Goal: Entertainment & Leisure: Consume media (video, audio)

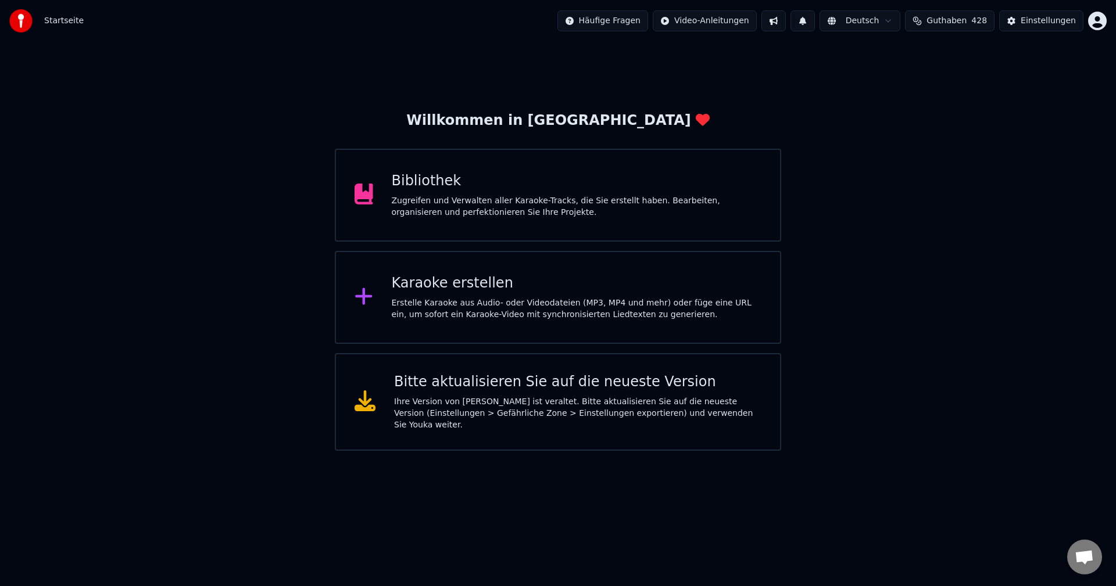
click at [406, 205] on div "Zugreifen und Verwalten aller Karaoke-Tracks, die Sie erstellt haben. Bearbeite…" at bounding box center [577, 206] width 370 height 23
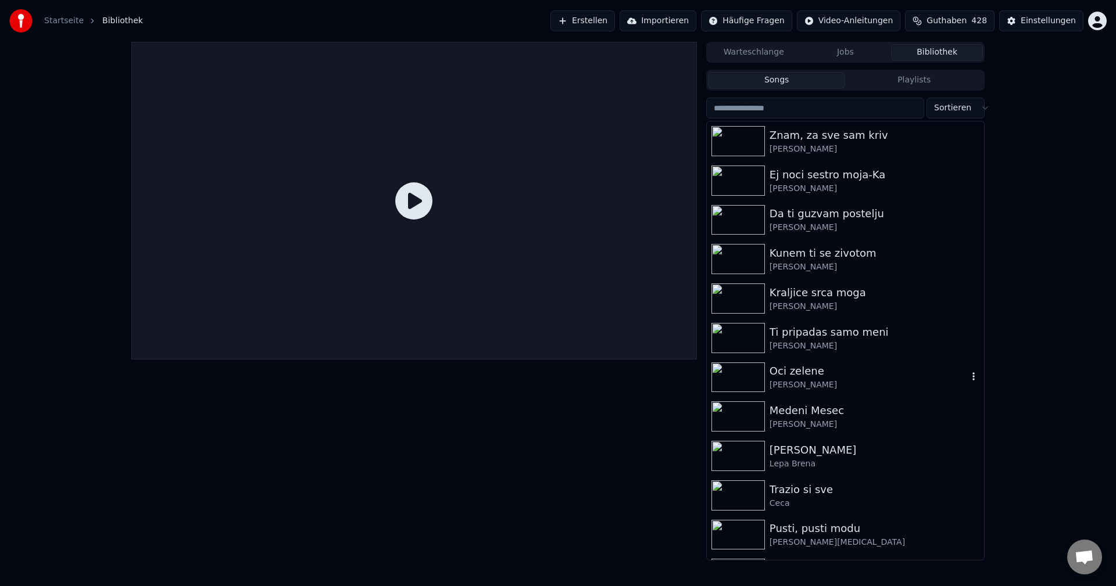
scroll to position [232, 0]
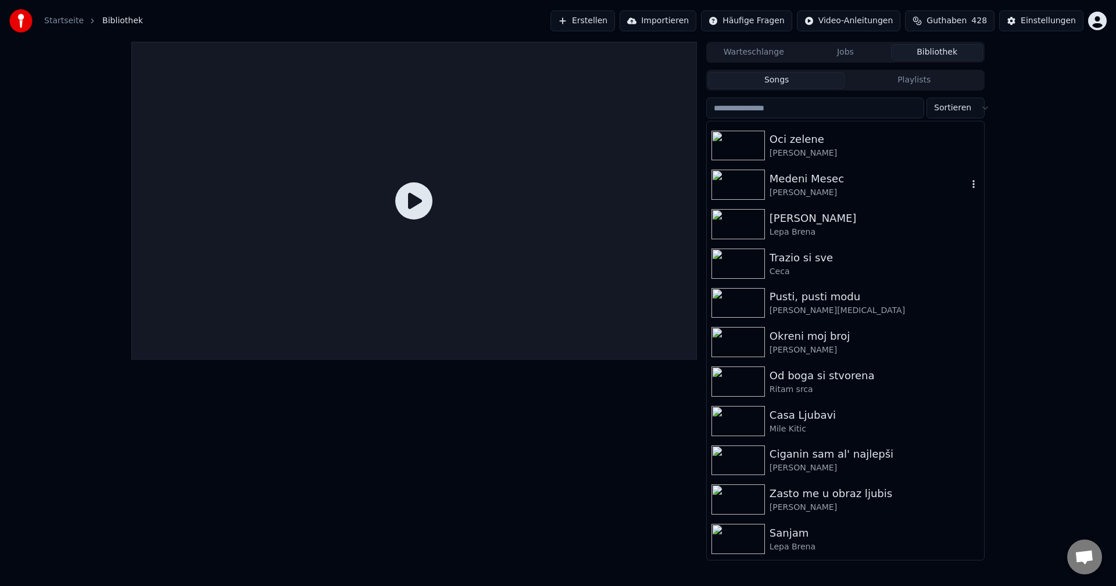
click at [732, 181] on img at bounding box center [737, 185] width 53 height 30
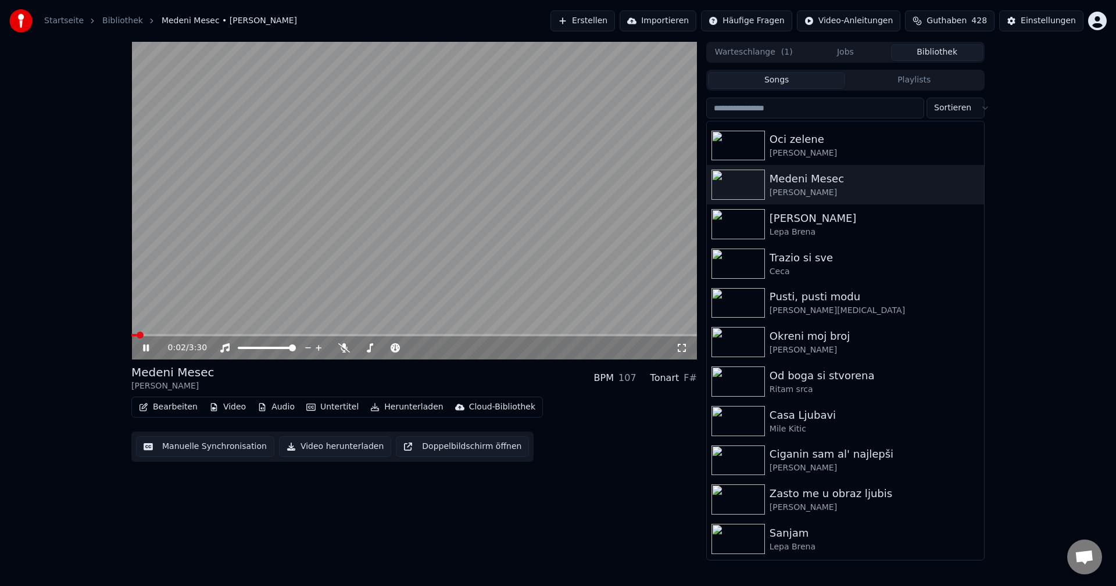
click at [137, 336] on span at bounding box center [133, 335] width 5 height 2
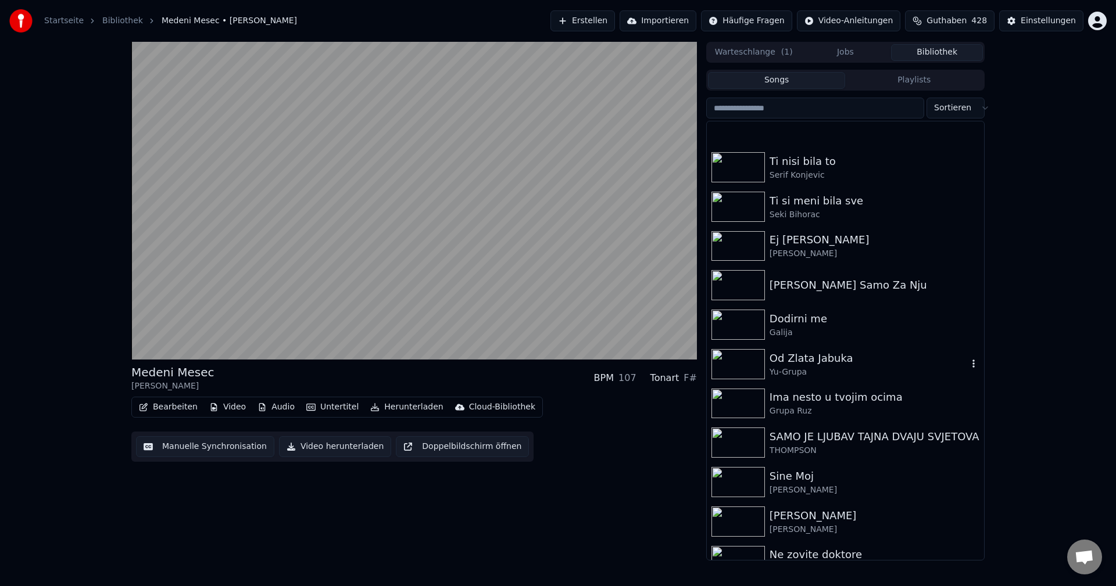
scroll to position [1395, 0]
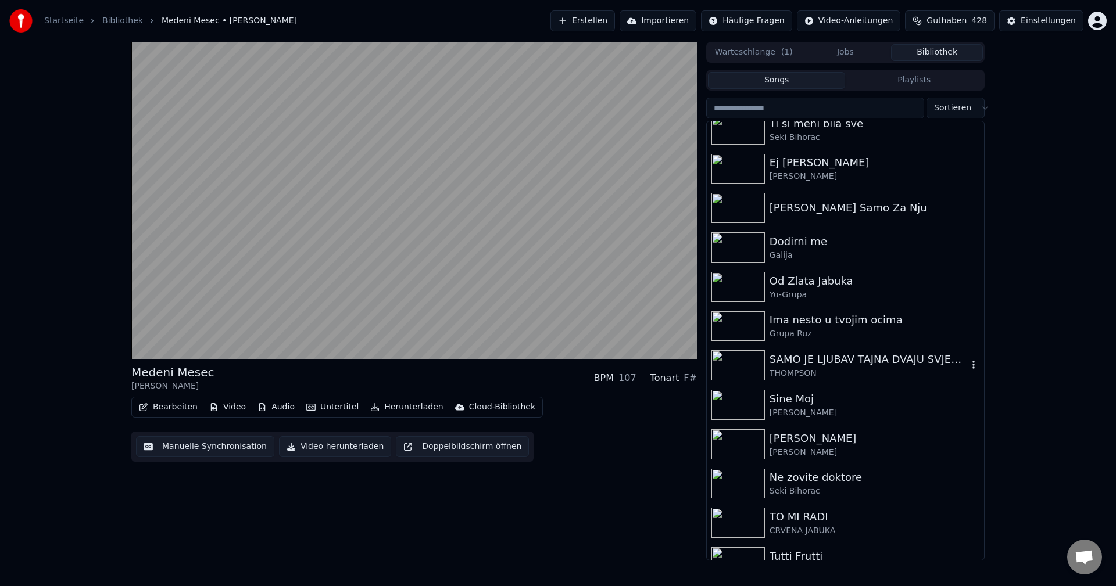
click at [743, 367] on img at bounding box center [737, 365] width 53 height 30
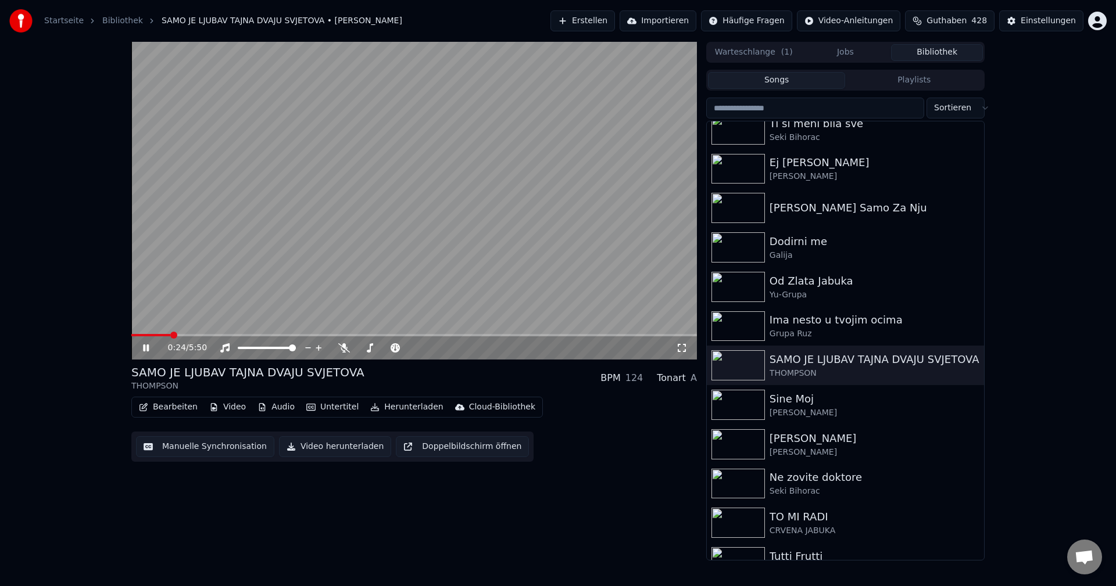
click at [132, 334] on span at bounding box center [150, 335] width 39 height 2
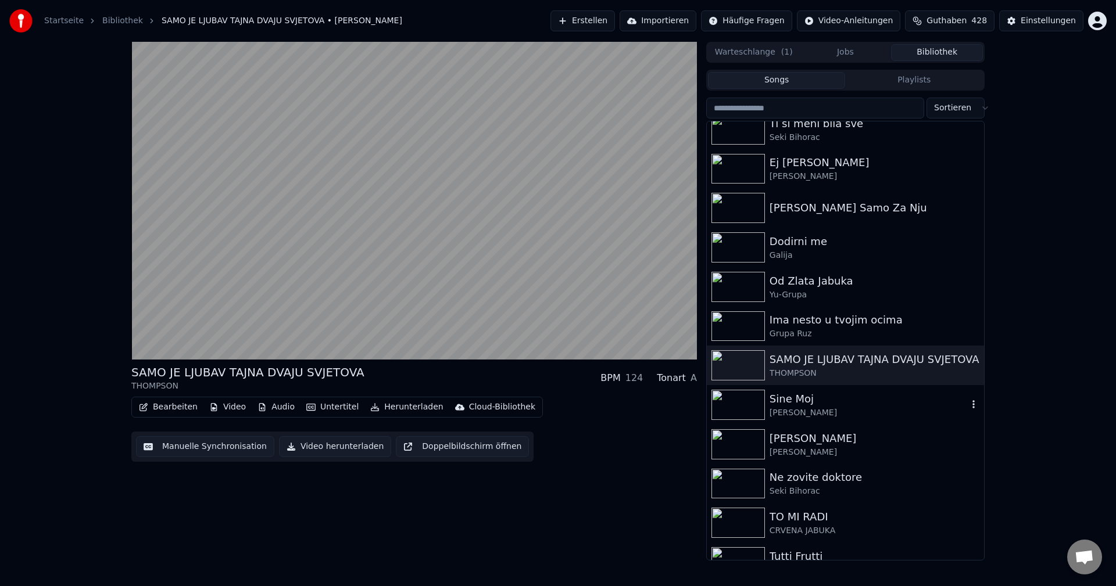
click at [733, 405] on img at bounding box center [737, 405] width 53 height 30
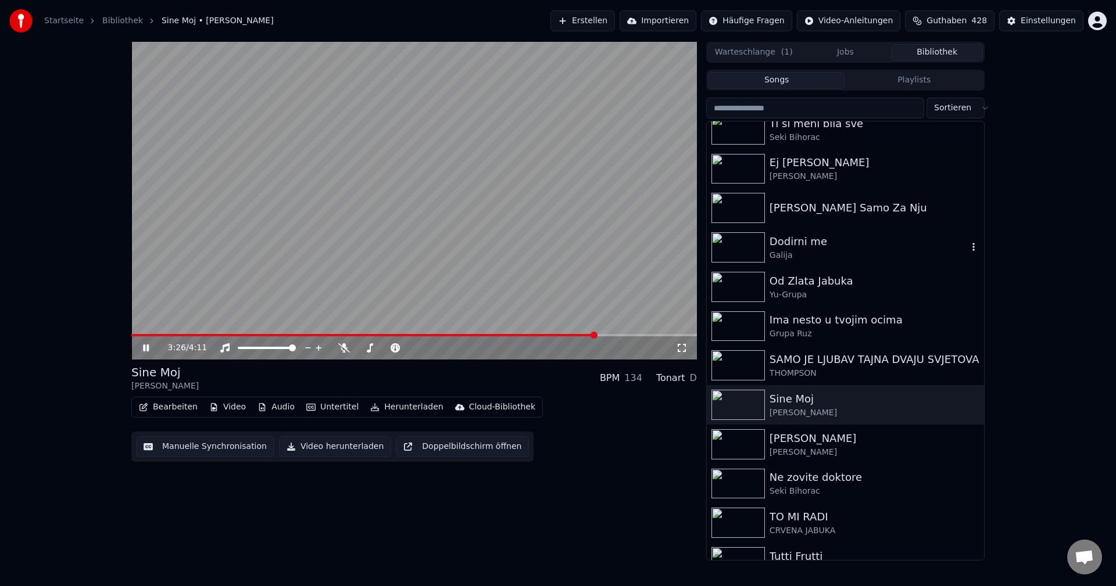
click at [742, 253] on img at bounding box center [737, 247] width 53 height 30
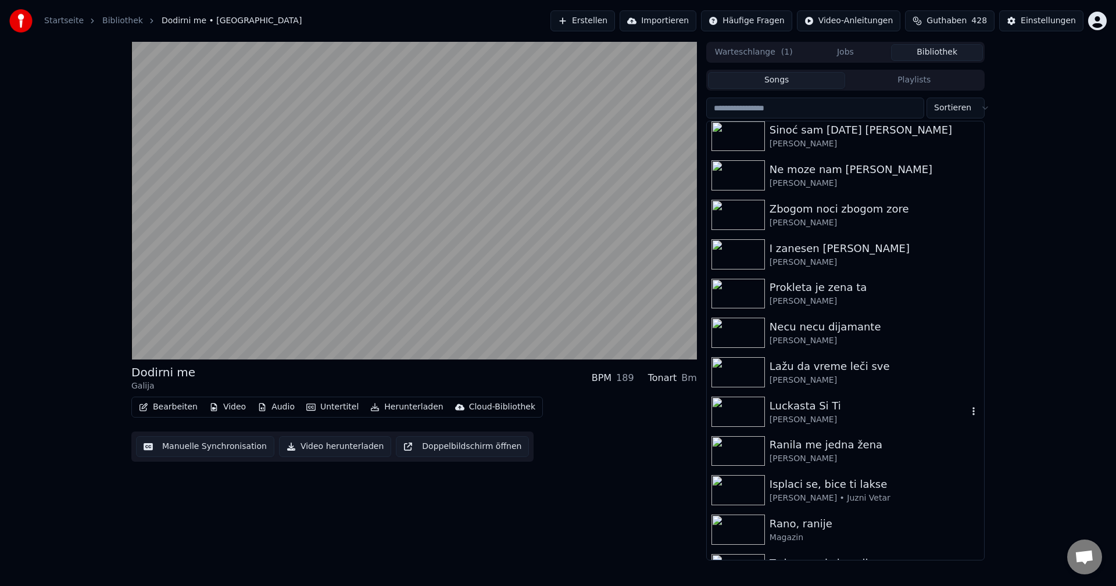
scroll to position [930, 0]
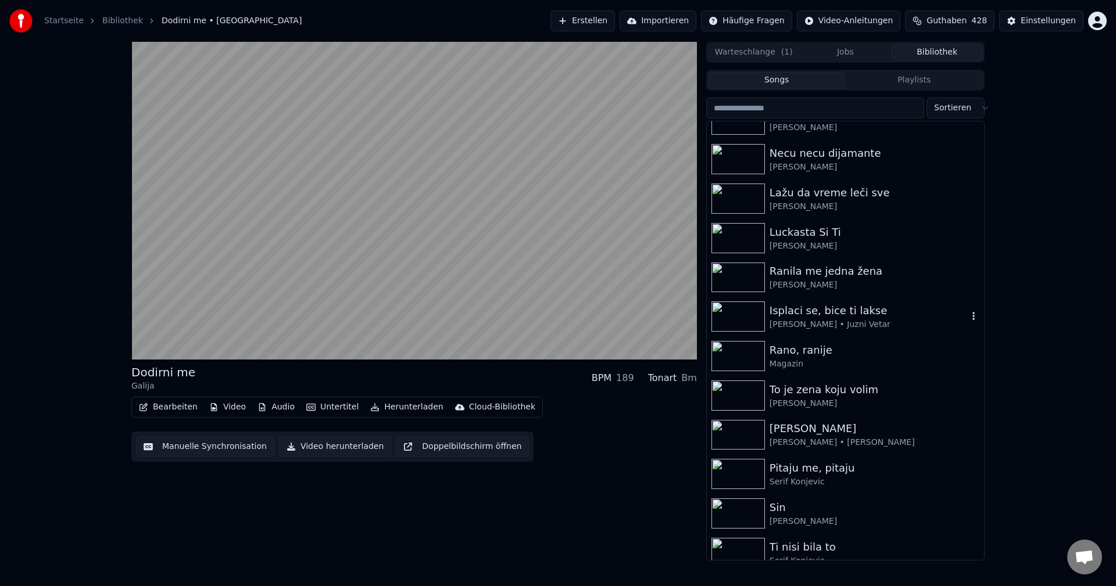
click at [724, 311] on img at bounding box center [737, 317] width 53 height 30
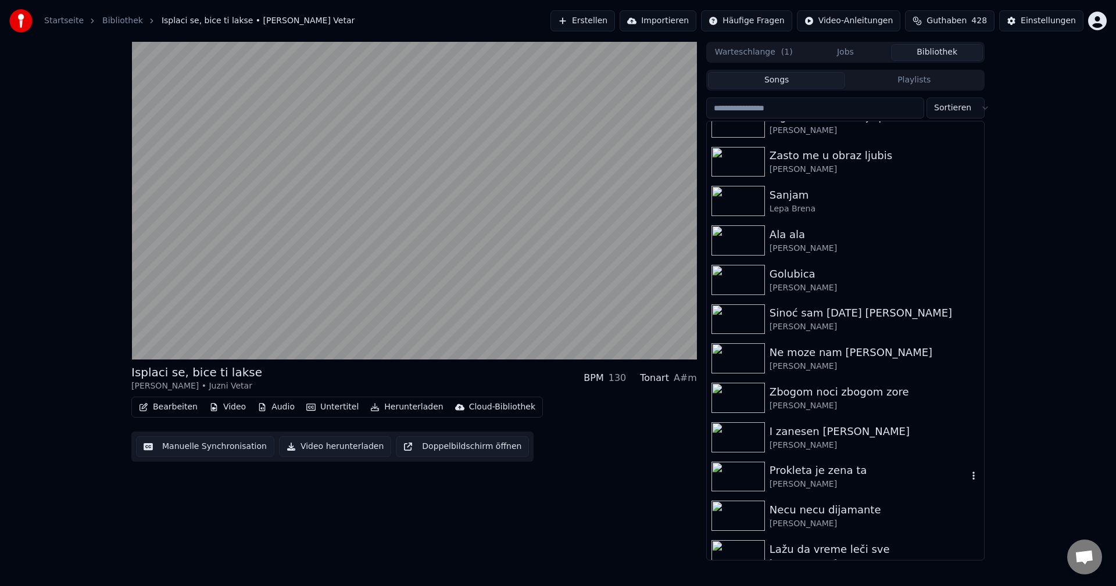
scroll to position [523, 0]
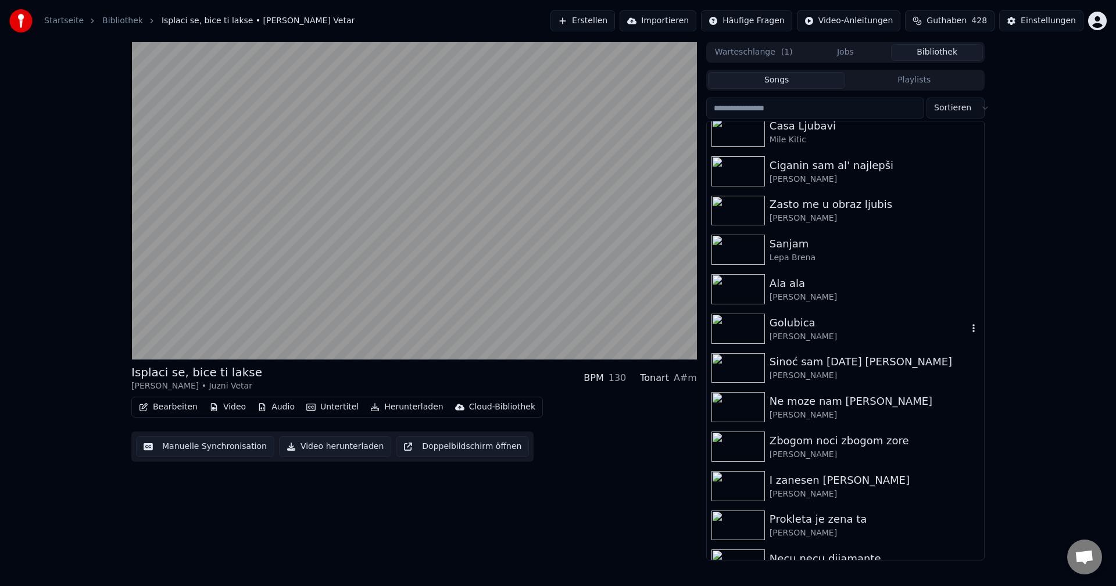
click at [739, 324] on img at bounding box center [737, 329] width 53 height 30
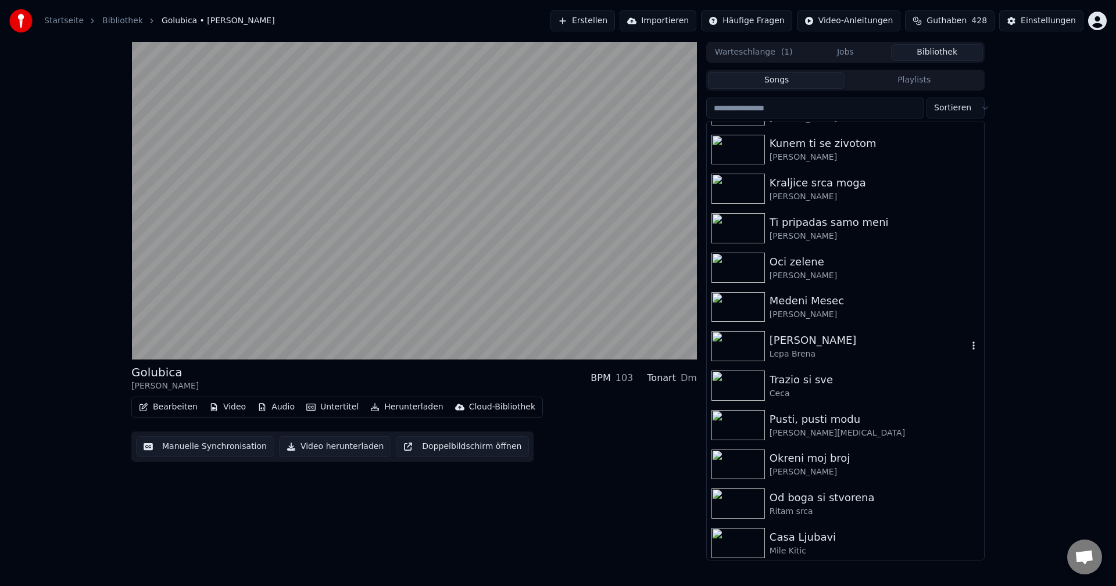
scroll to position [174, 0]
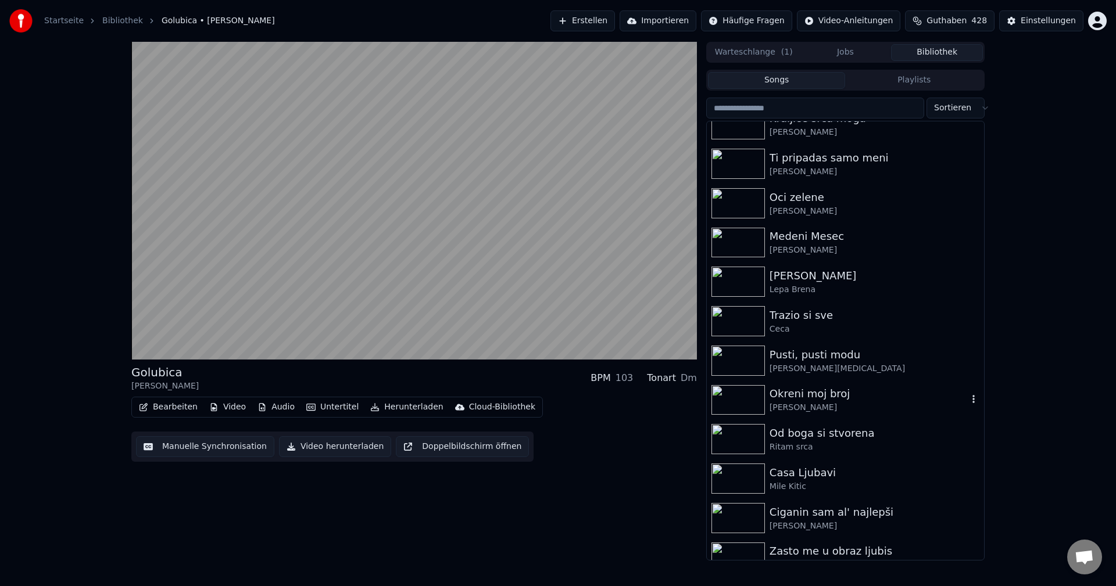
click at [739, 395] on img at bounding box center [737, 400] width 53 height 30
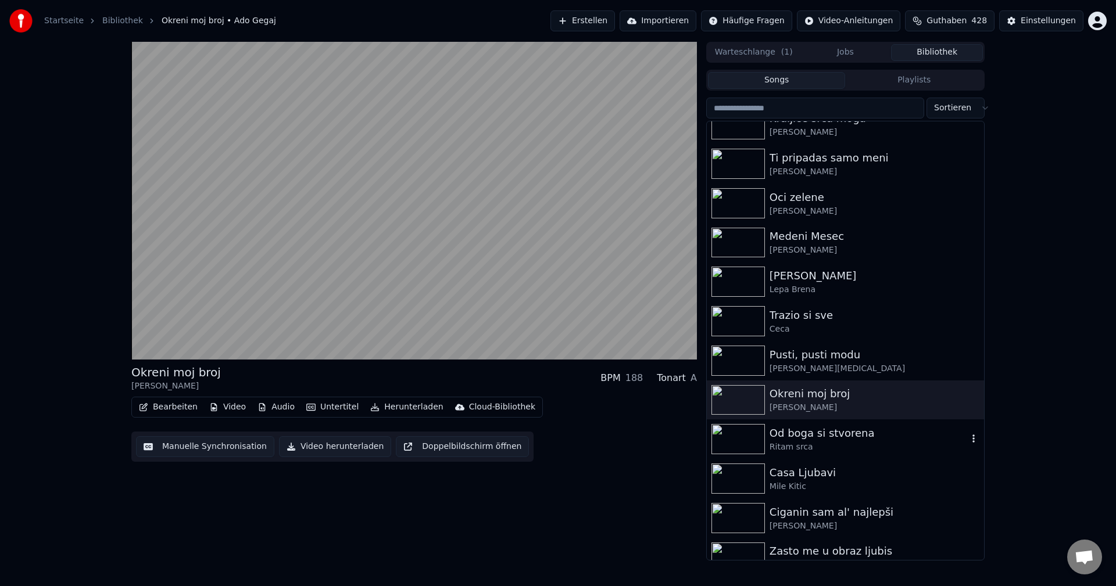
click at [740, 439] on img at bounding box center [737, 439] width 53 height 30
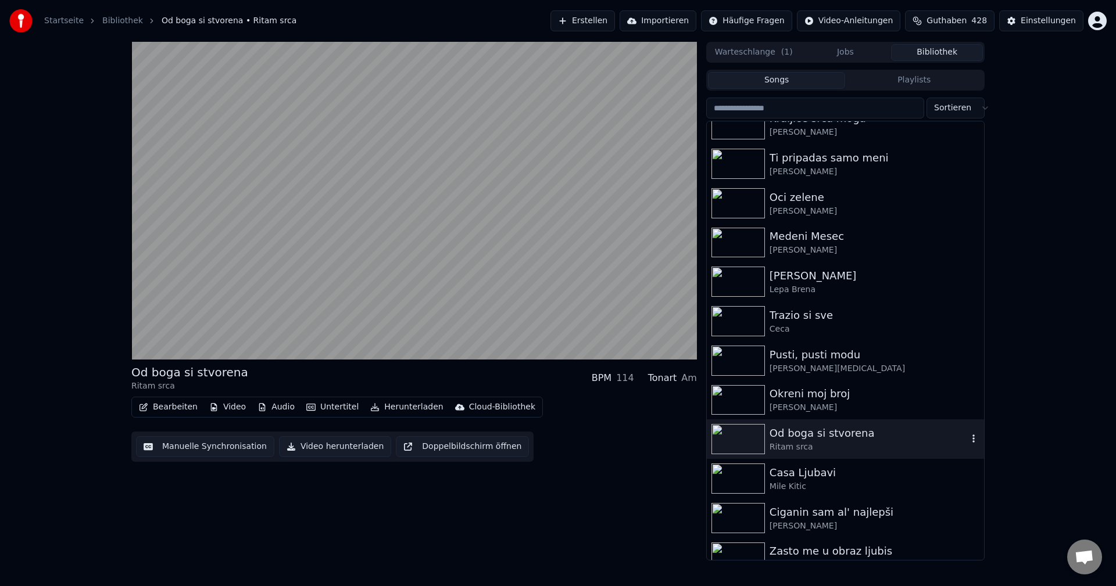
scroll to position [232, 0]
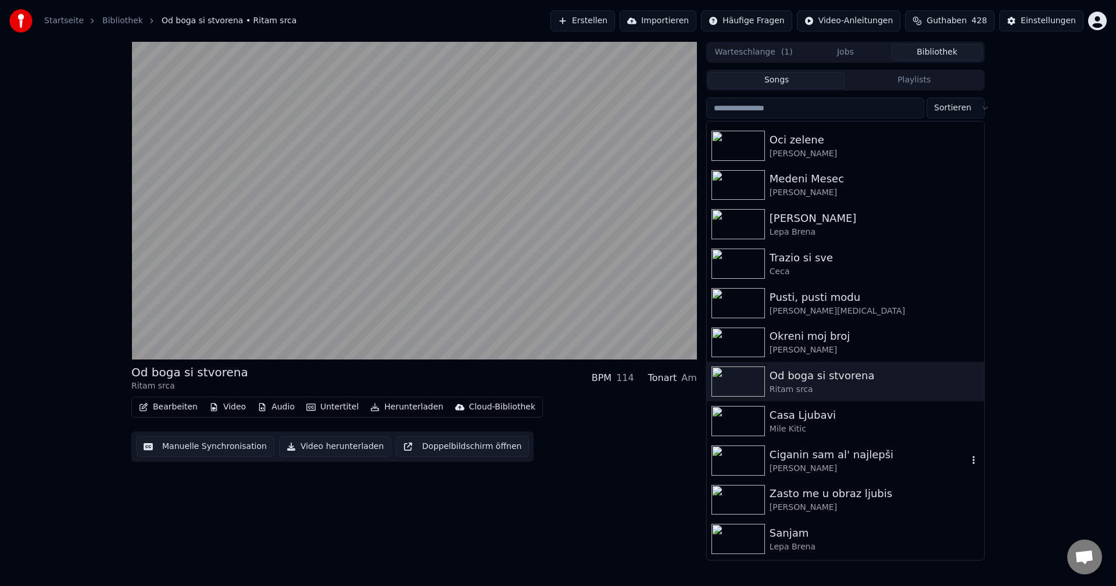
click at [739, 461] on img at bounding box center [737, 461] width 53 height 30
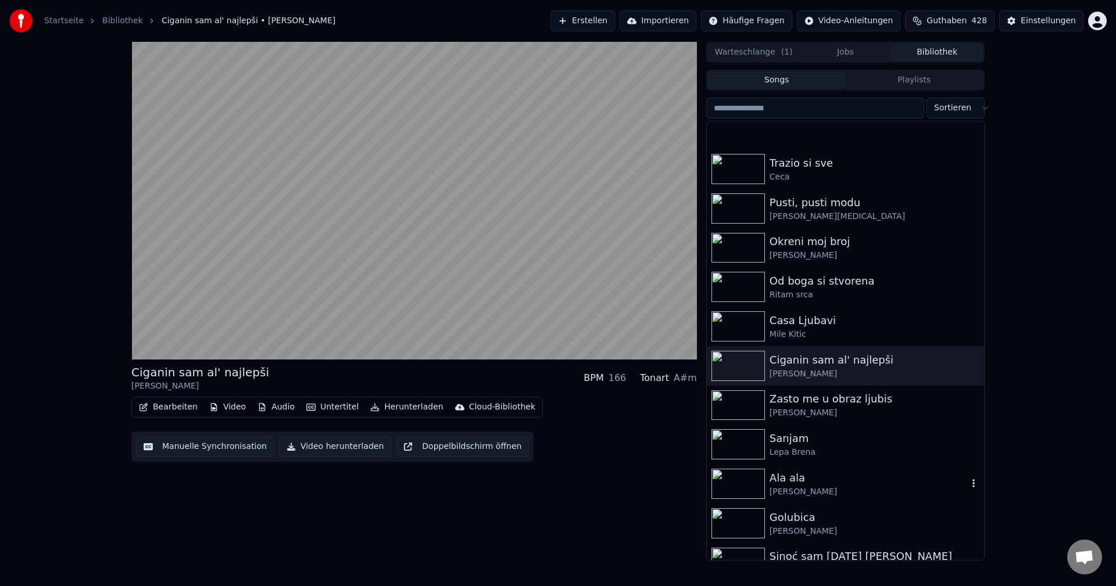
scroll to position [407, 0]
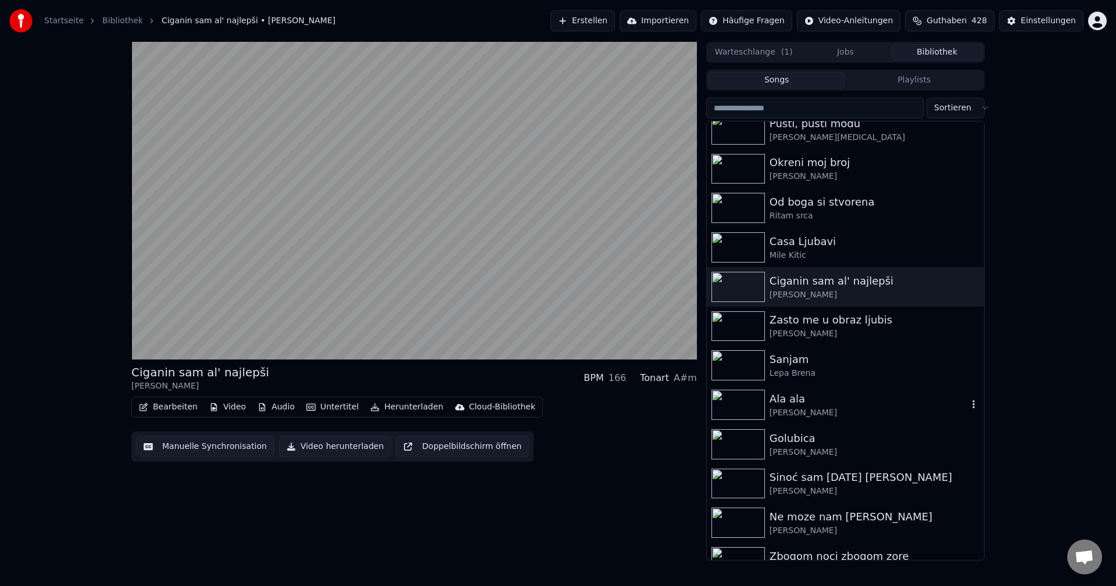
click at [740, 404] on img at bounding box center [737, 405] width 53 height 30
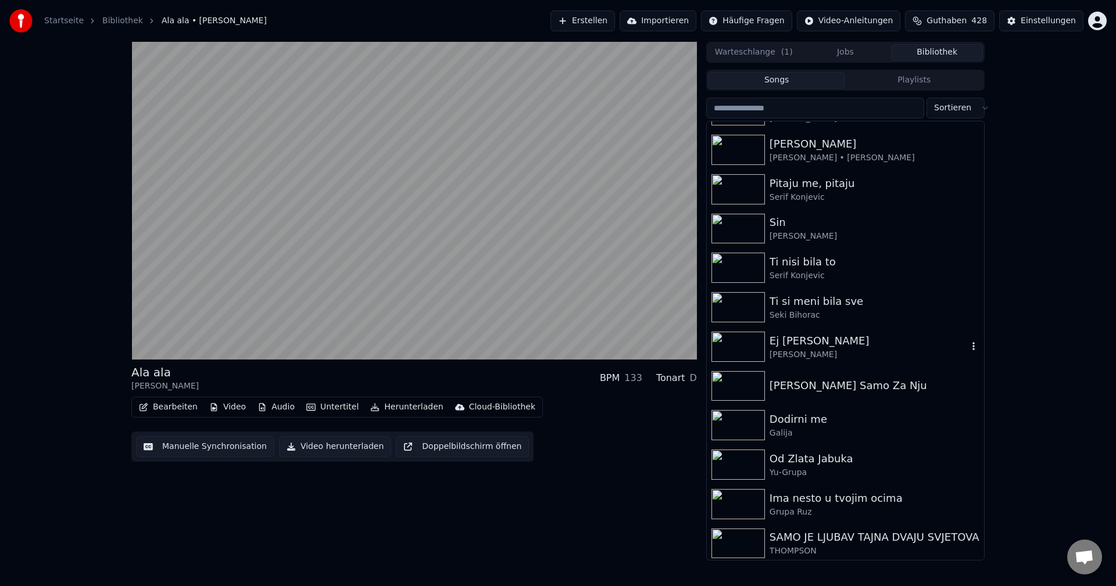
scroll to position [1220, 0]
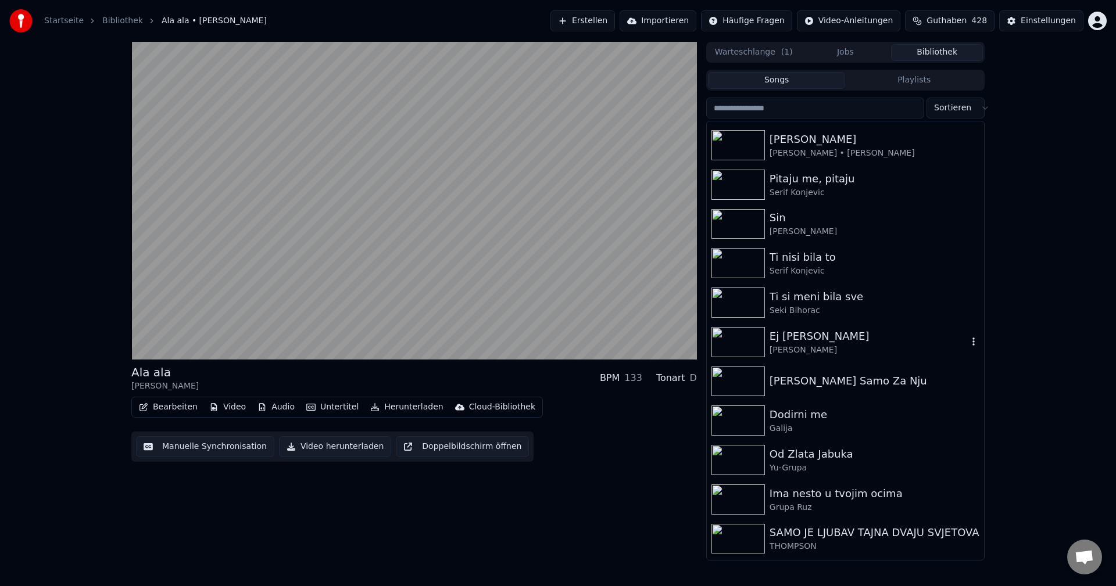
click at [730, 340] on img at bounding box center [737, 342] width 53 height 30
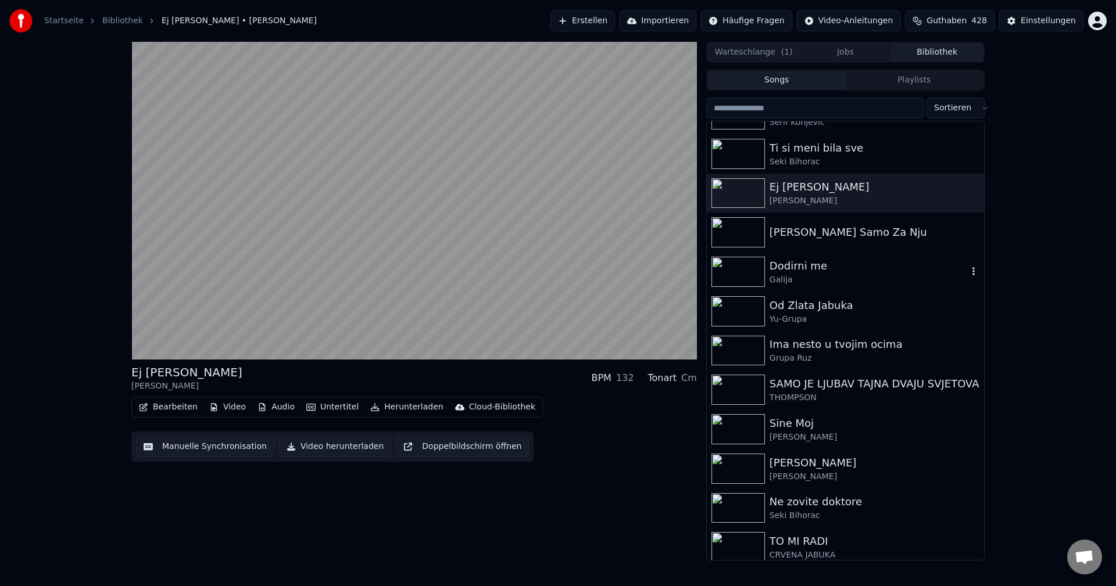
scroll to position [1395, 0]
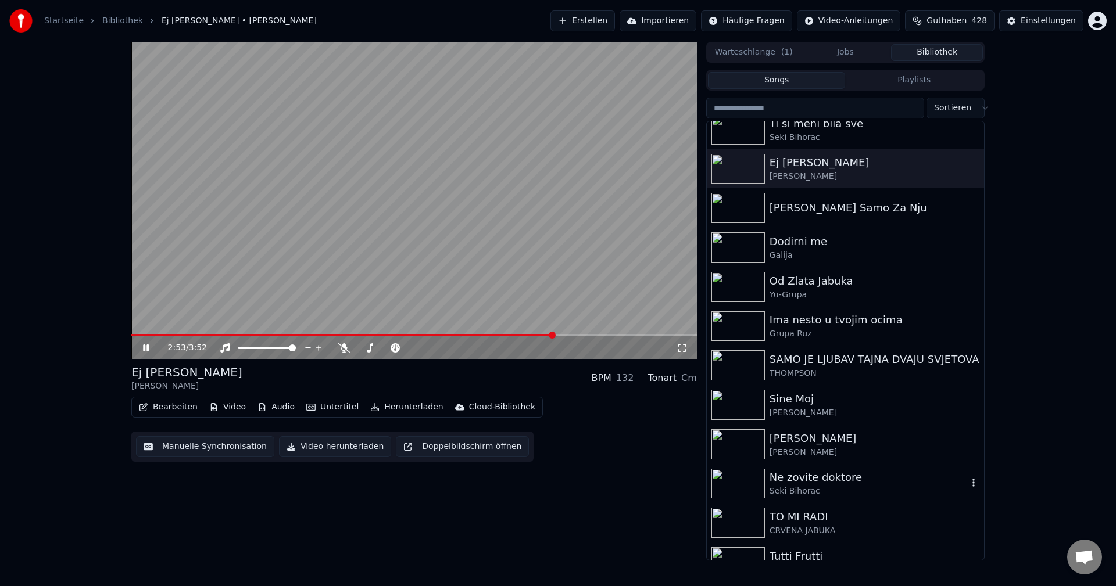
click at [740, 481] on img at bounding box center [737, 484] width 53 height 30
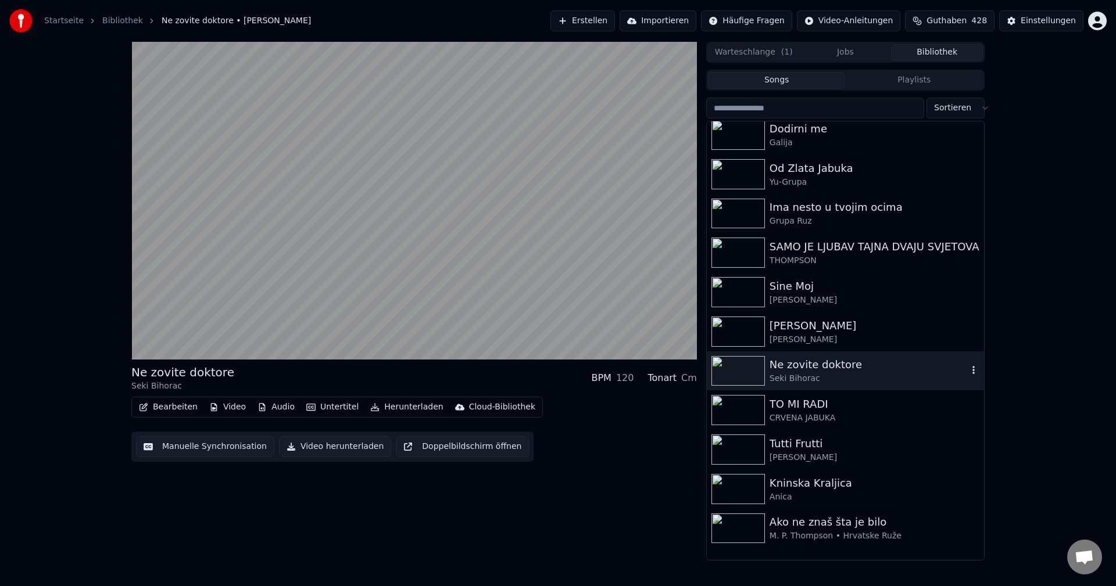
scroll to position [1511, 0]
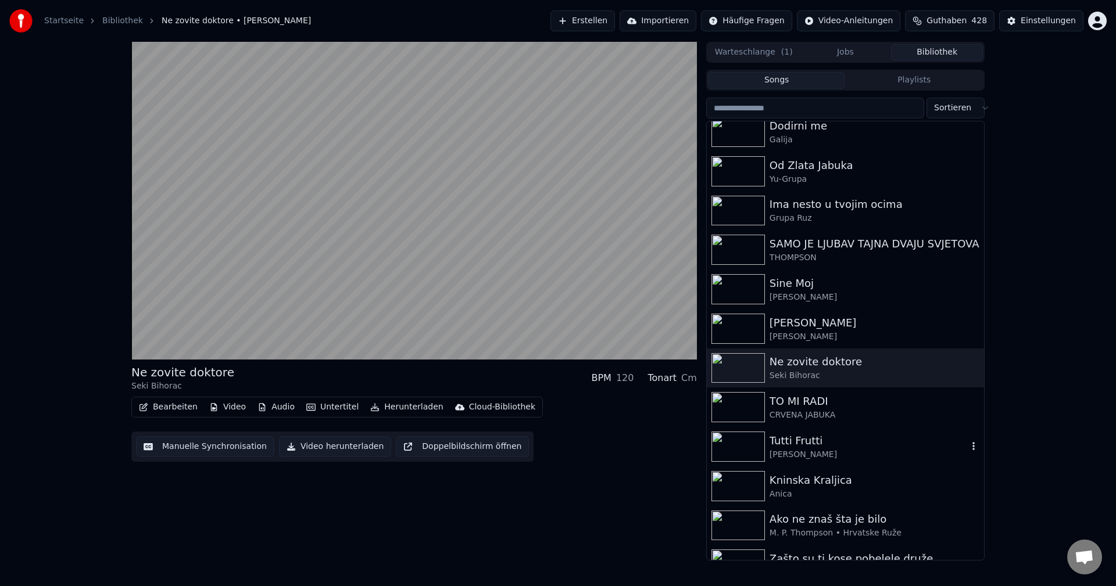
click at [734, 443] on img at bounding box center [737, 447] width 53 height 30
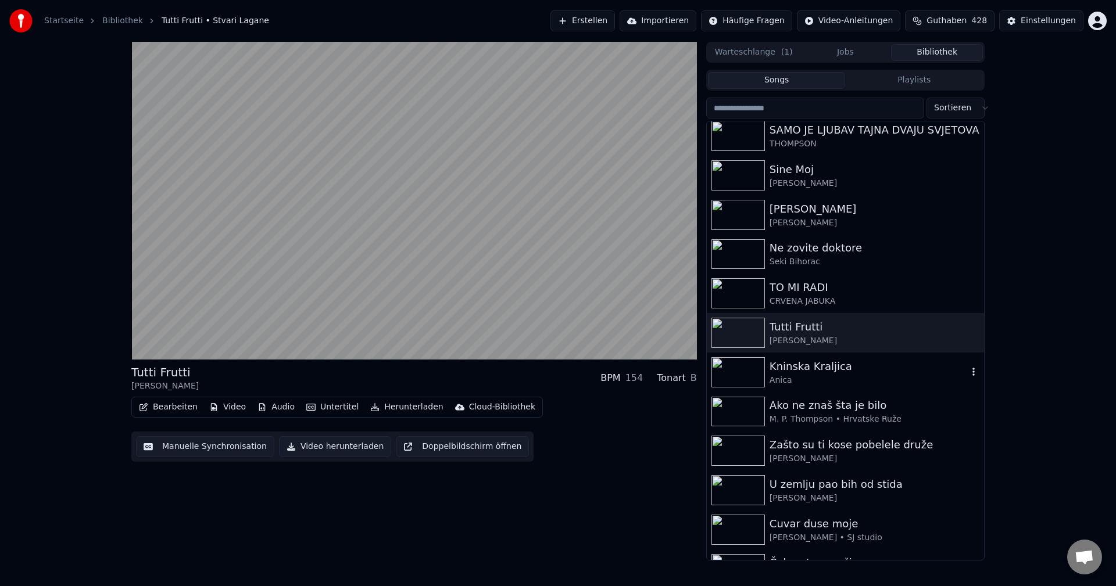
scroll to position [1627, 0]
click at [756, 406] on img at bounding box center [737, 410] width 53 height 30
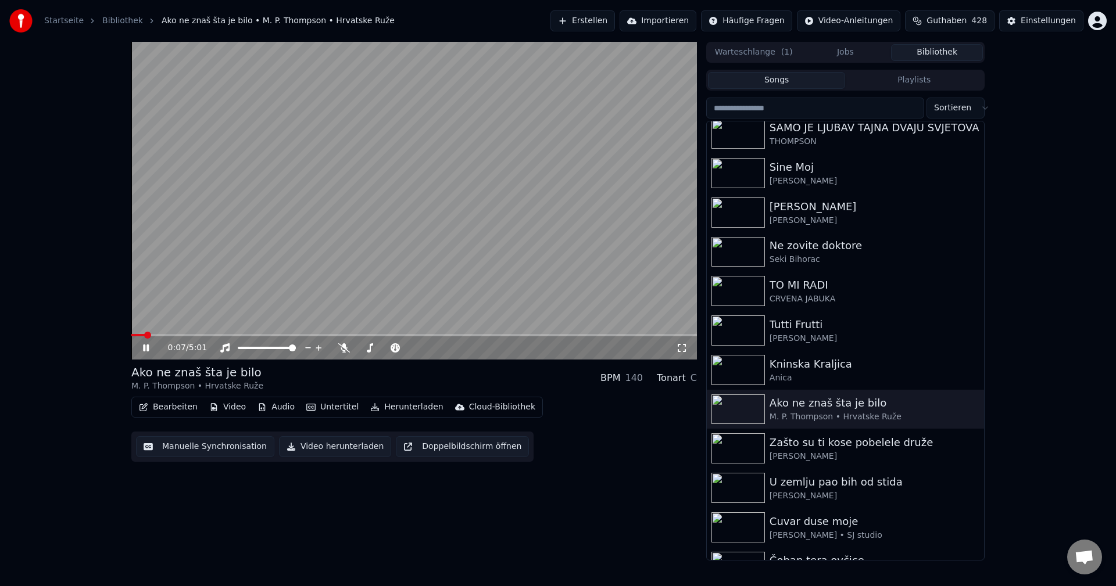
click at [144, 339] on span at bounding box center [147, 335] width 7 height 7
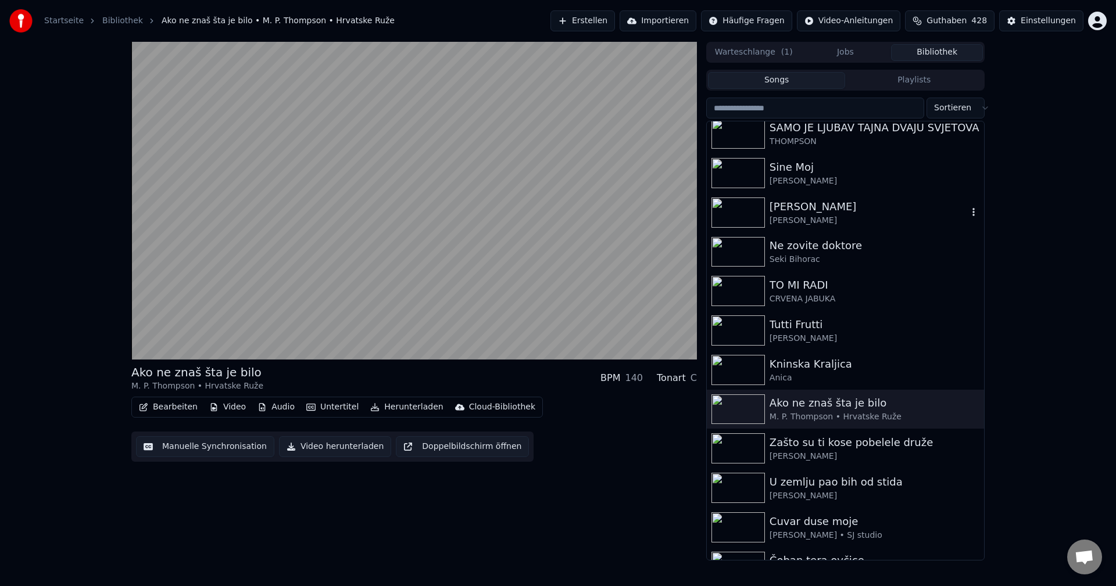
click at [734, 216] on img at bounding box center [737, 213] width 53 height 30
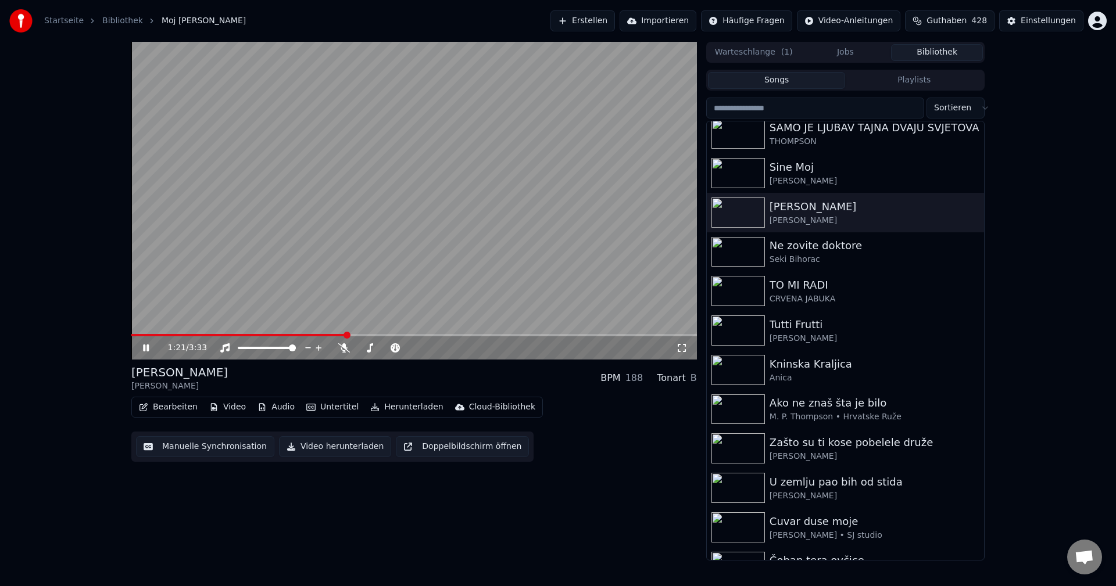
click at [346, 335] on span at bounding box center [238, 335] width 215 height 2
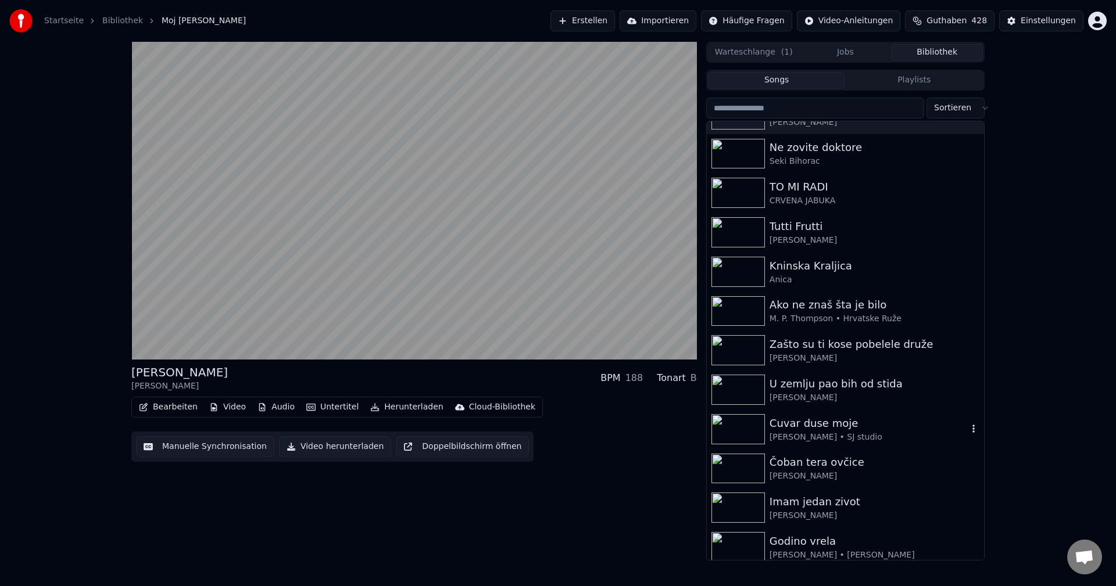
scroll to position [1743, 0]
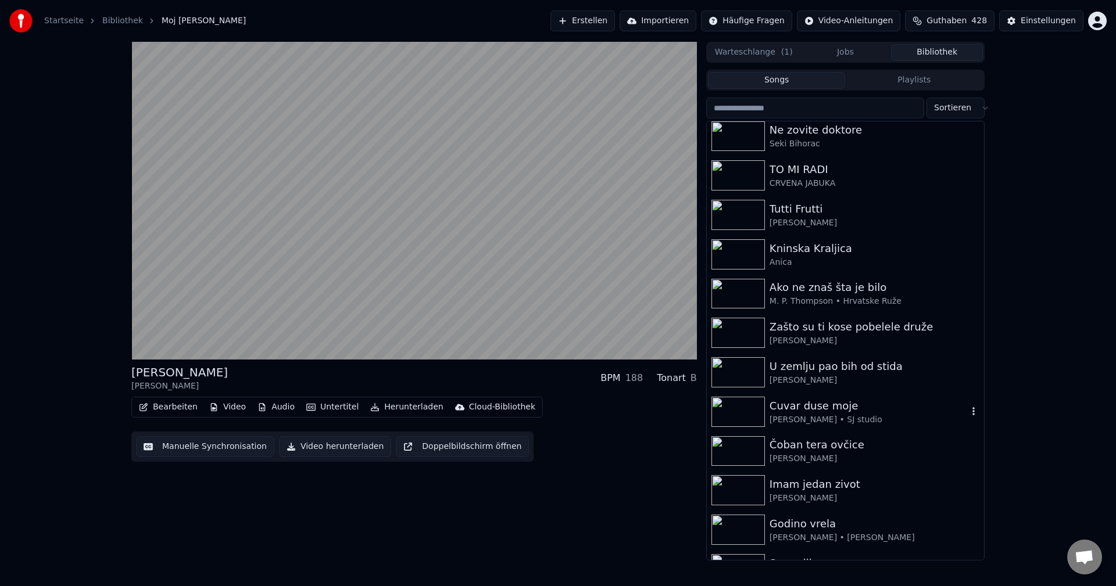
click at [747, 407] on img at bounding box center [737, 412] width 53 height 30
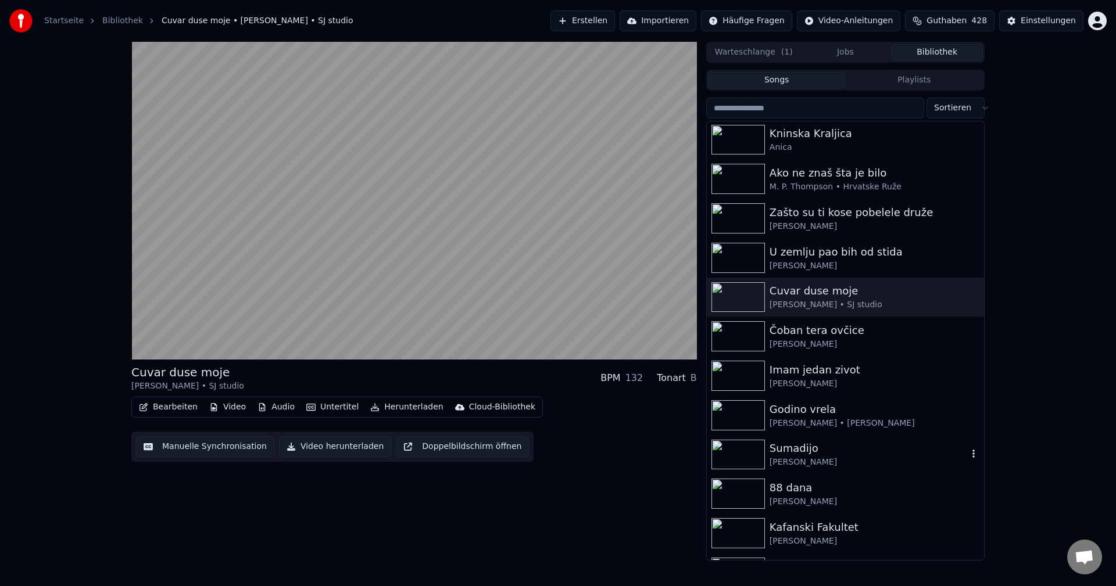
scroll to position [1859, 0]
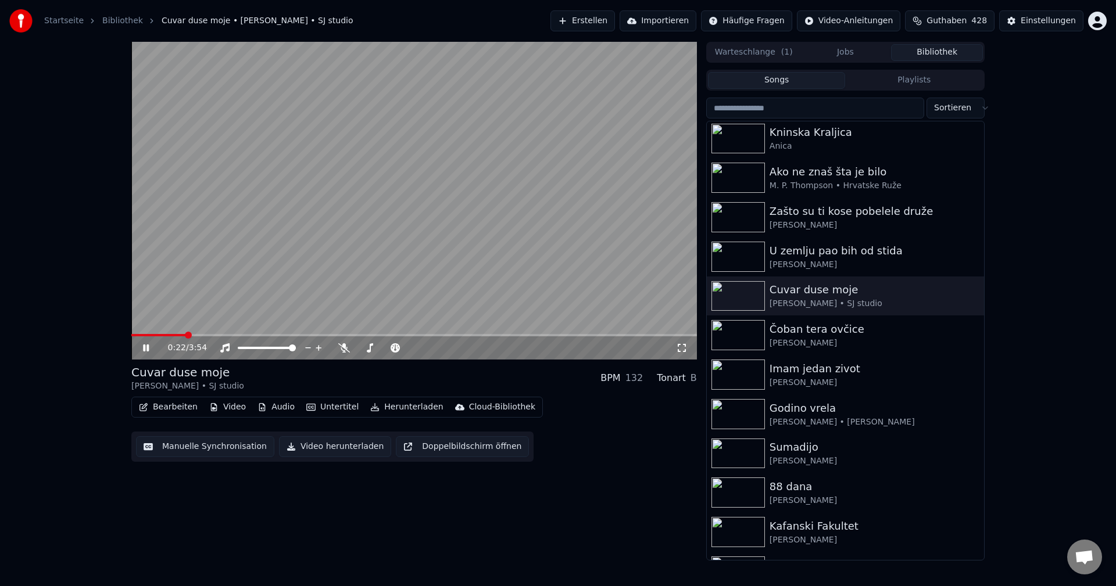
click at [156, 335] on span at bounding box center [158, 335] width 54 height 2
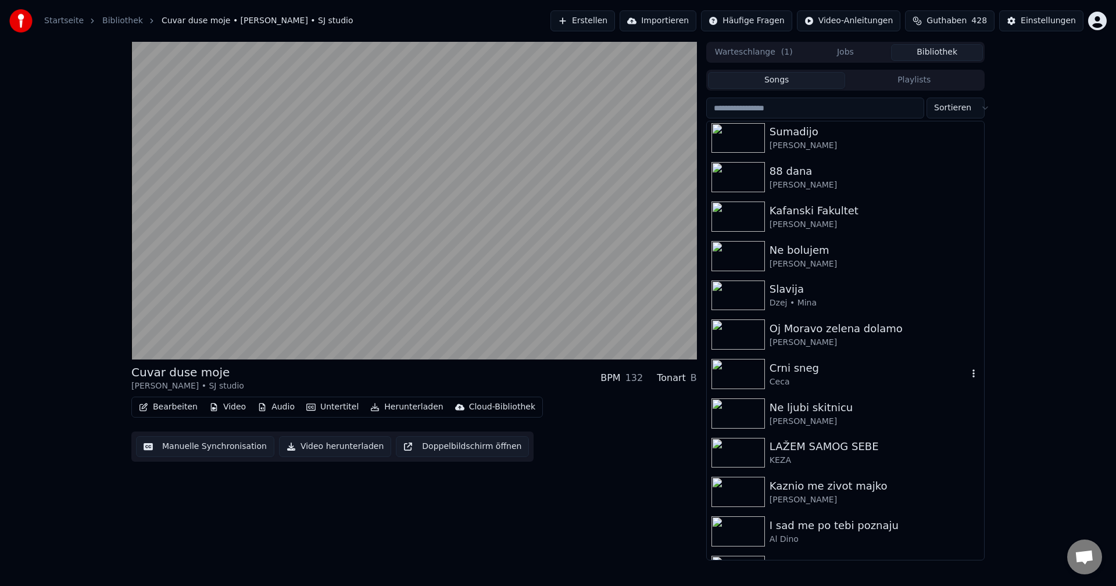
scroll to position [2208, 0]
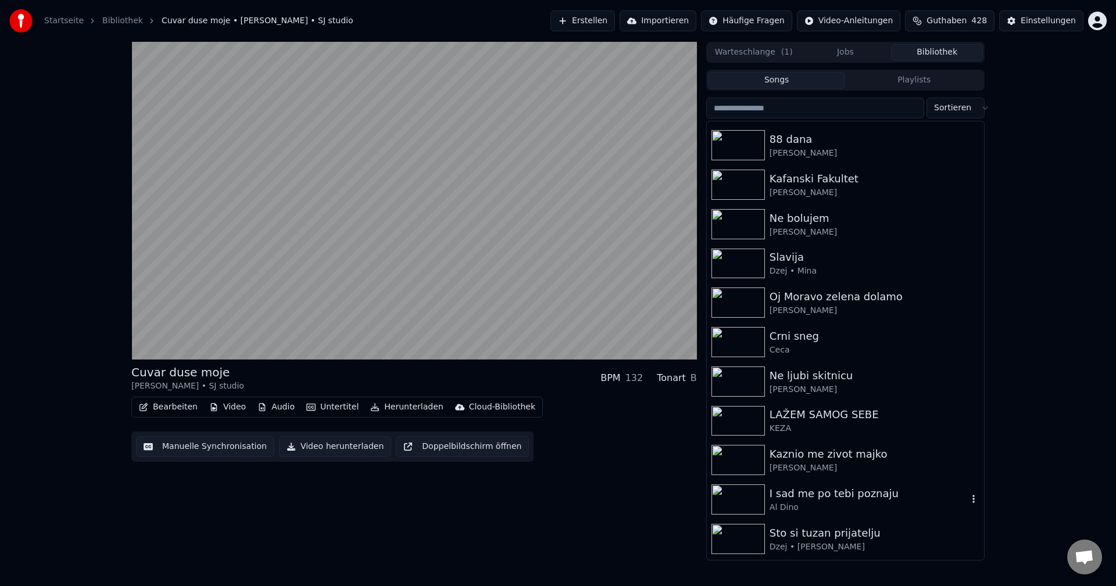
click at [749, 499] on img at bounding box center [737, 500] width 53 height 30
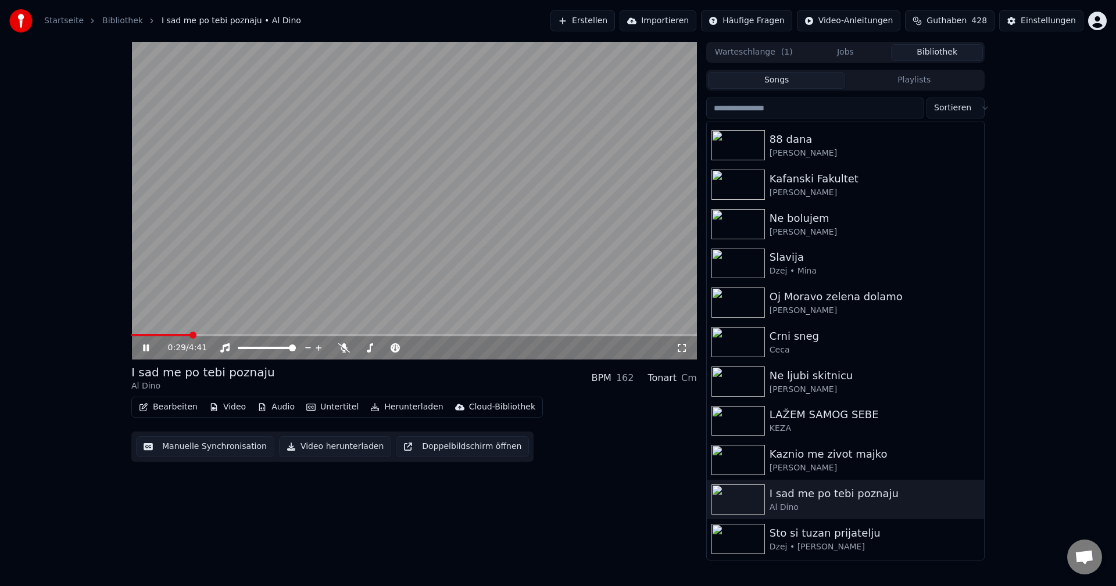
click at [136, 335] on span at bounding box center [160, 335] width 59 height 2
click at [639, 278] on video at bounding box center [413, 201] width 565 height 318
click at [137, 336] on span at bounding box center [176, 335] width 91 height 2
click at [406, 291] on video at bounding box center [413, 201] width 565 height 318
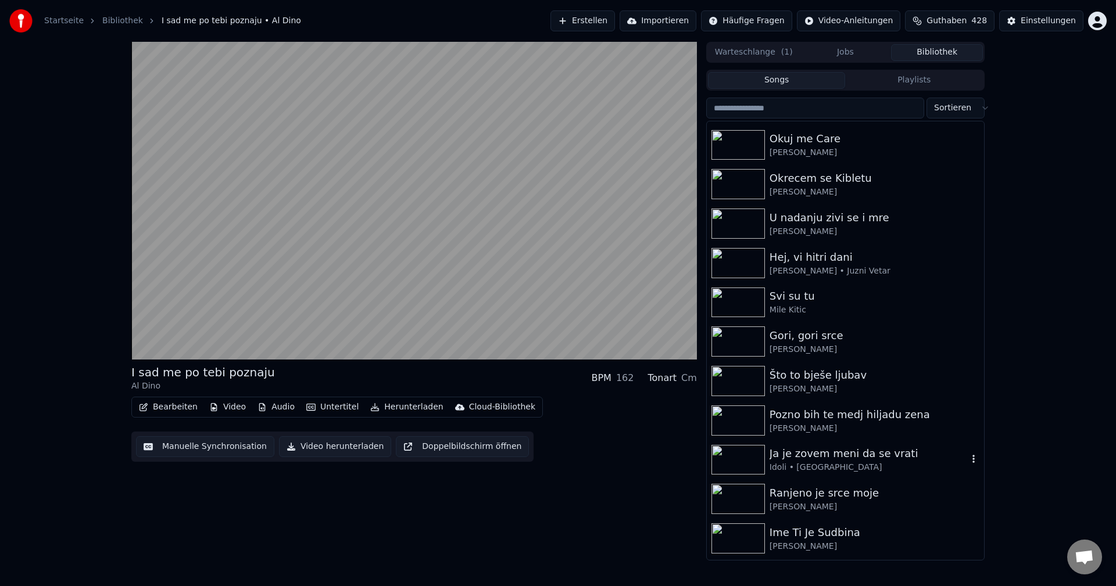
scroll to position [3138, 0]
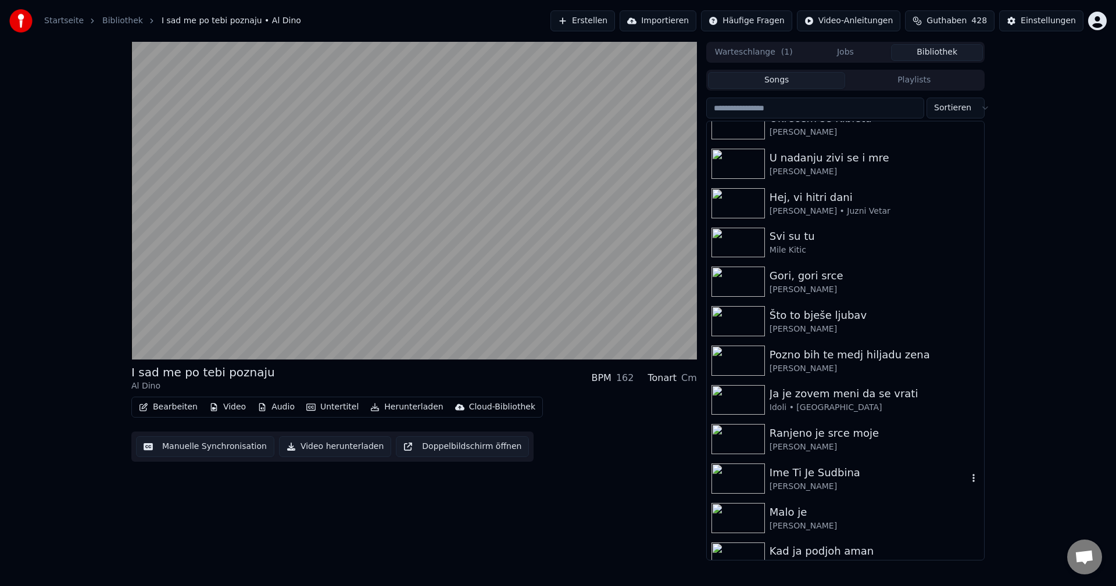
click at [746, 482] on img at bounding box center [737, 479] width 53 height 30
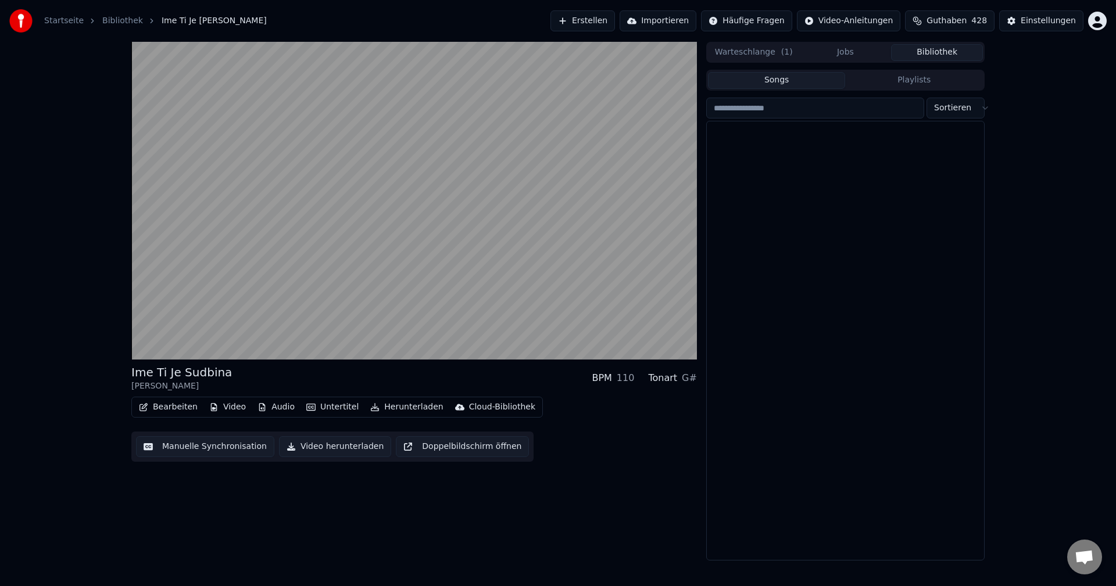
scroll to position [14416, 0]
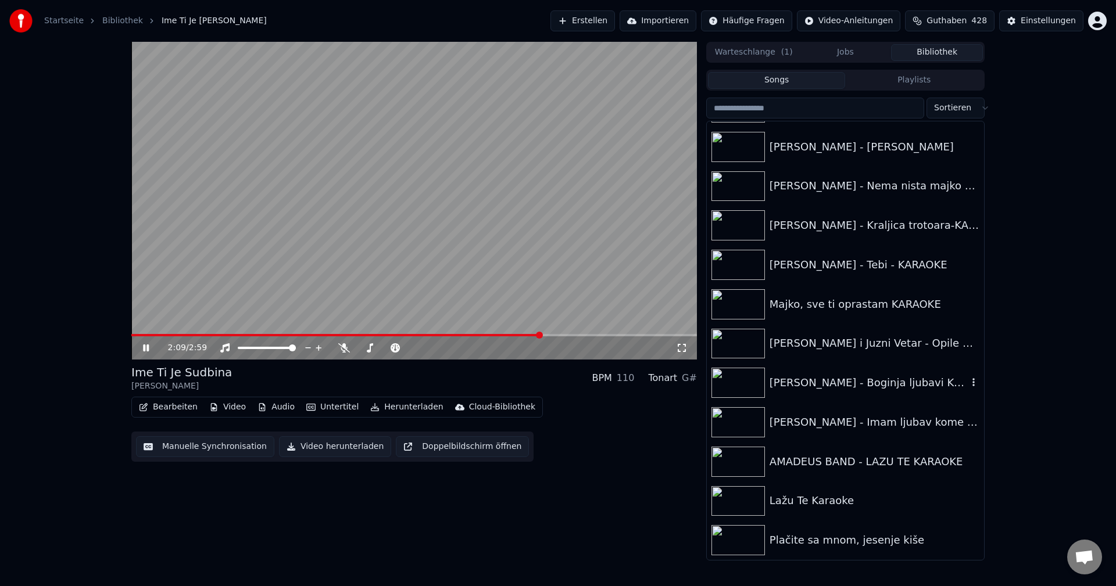
click at [744, 390] on img at bounding box center [737, 383] width 53 height 30
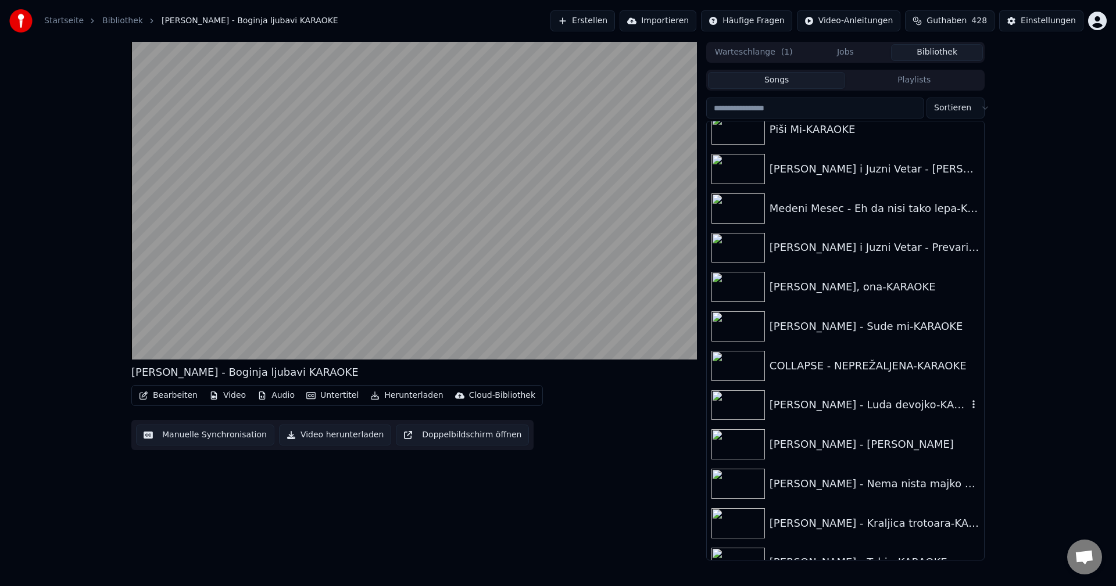
scroll to position [14067, 0]
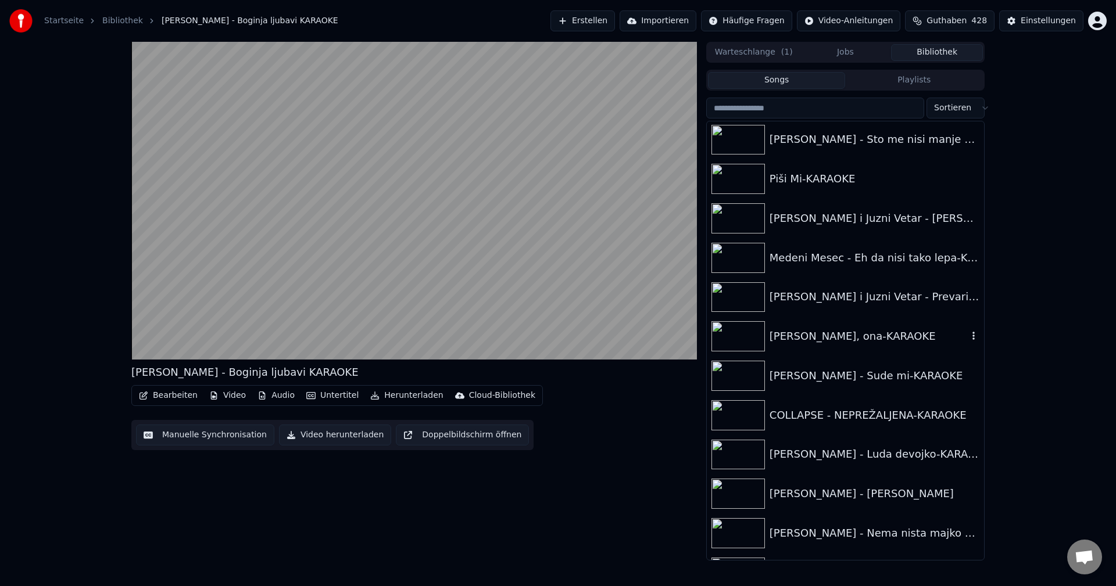
click at [739, 336] on img at bounding box center [737, 336] width 53 height 30
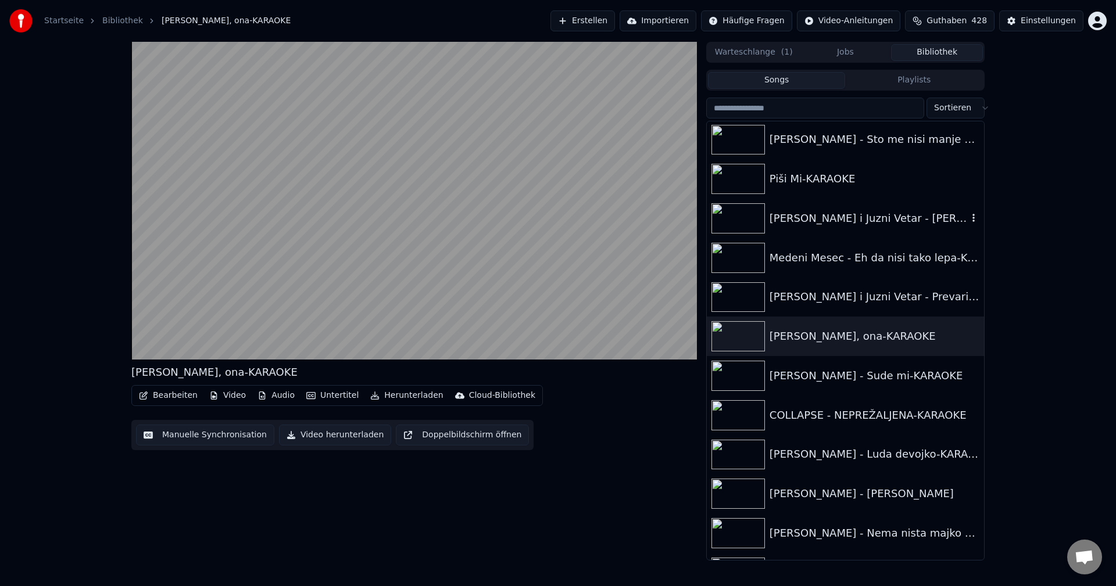
click at [719, 216] on img at bounding box center [737, 218] width 53 height 30
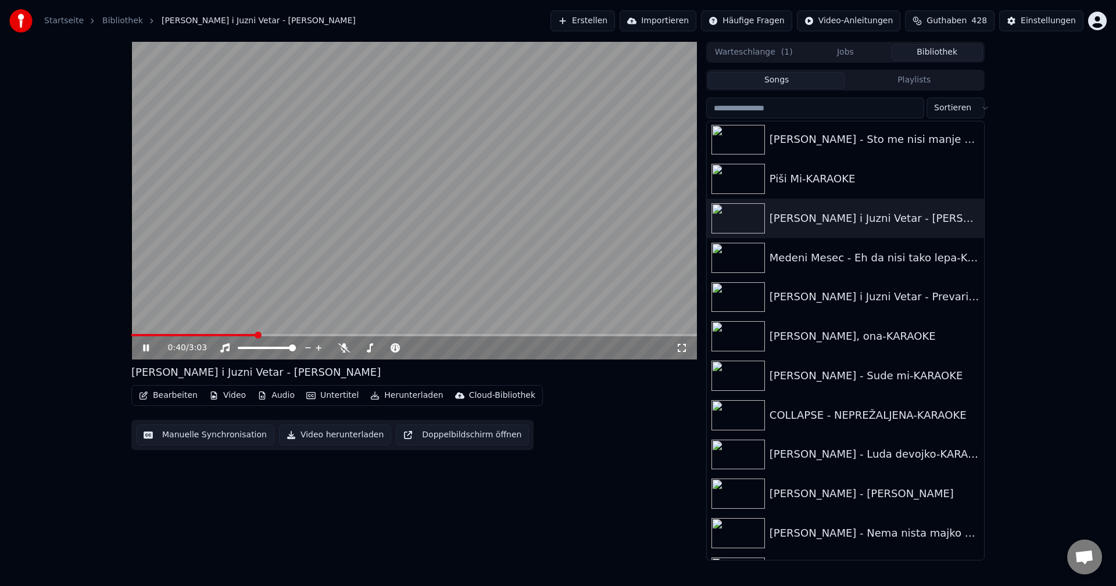
click at [136, 333] on video at bounding box center [413, 201] width 565 height 318
click at [136, 335] on span at bounding box center [134, 335] width 6 height 2
click at [354, 241] on video at bounding box center [413, 201] width 565 height 318
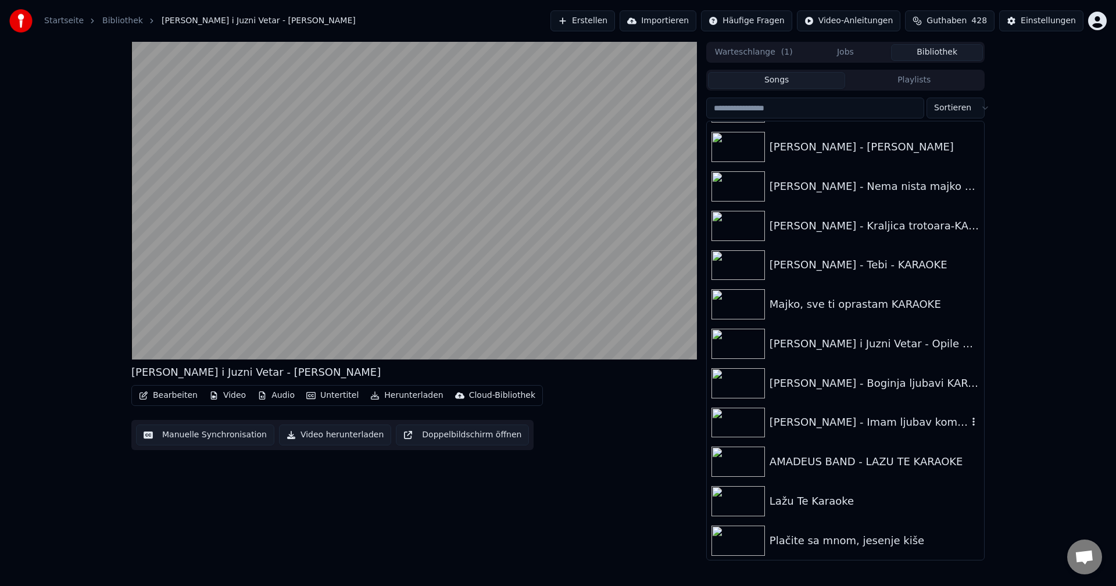
scroll to position [14416, 0]
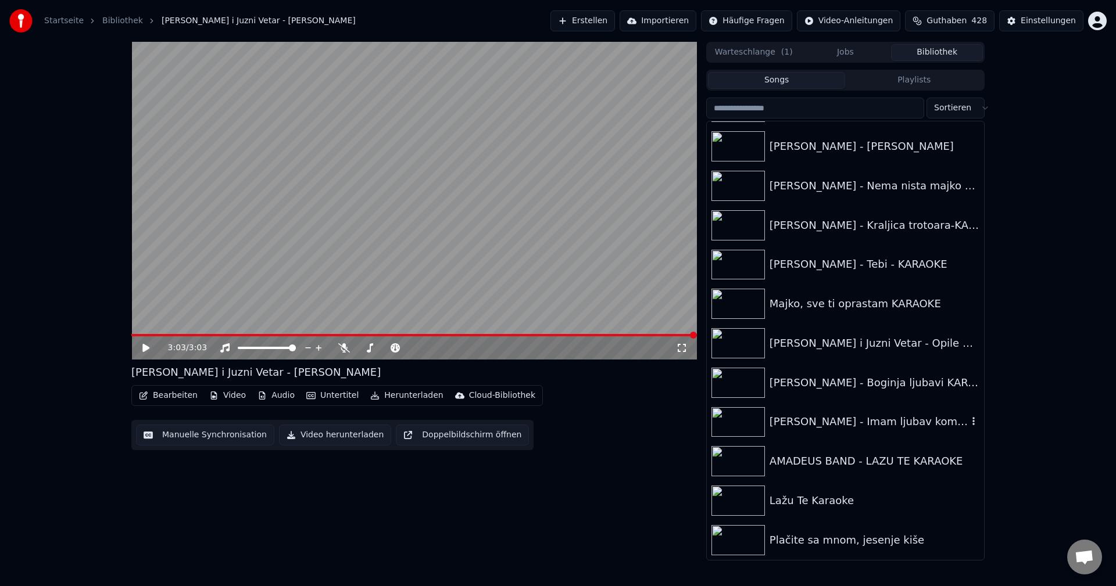
click at [725, 415] on img at bounding box center [737, 422] width 53 height 30
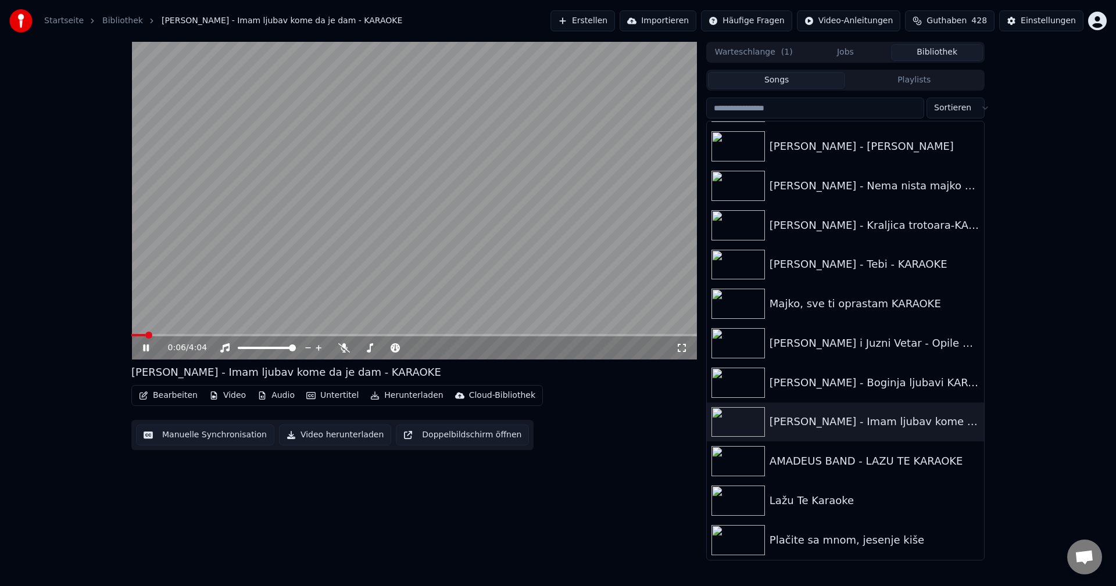
drag, startPoint x: 352, startPoint y: 165, endPoint x: 173, endPoint y: 388, distance: 285.6
click at [352, 166] on video at bounding box center [413, 201] width 565 height 318
click at [145, 335] on span at bounding box center [148, 335] width 7 height 7
click at [455, 205] on video at bounding box center [413, 201] width 565 height 318
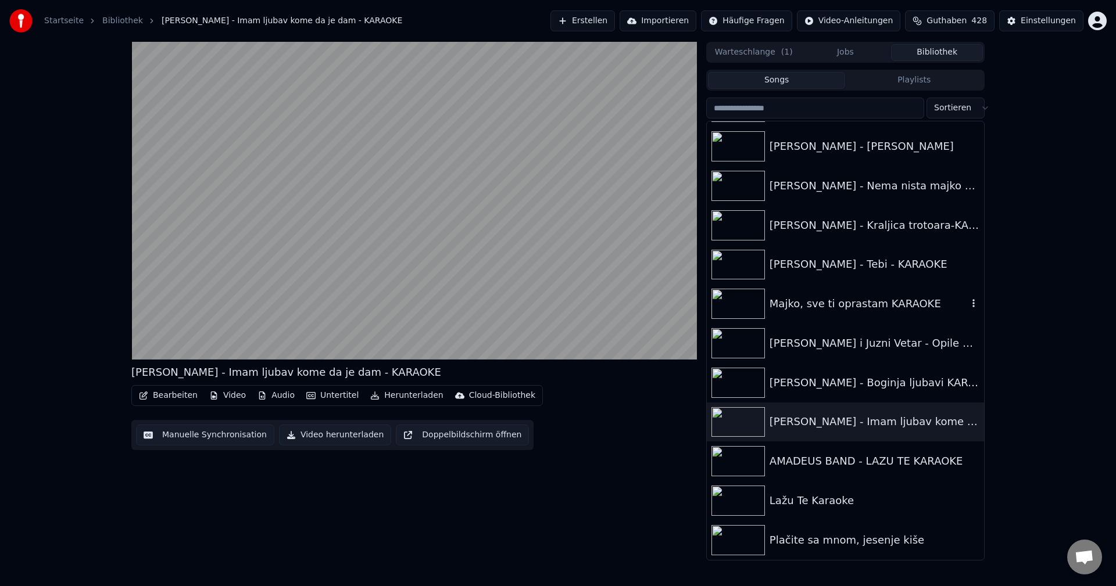
click at [736, 301] on img at bounding box center [737, 304] width 53 height 30
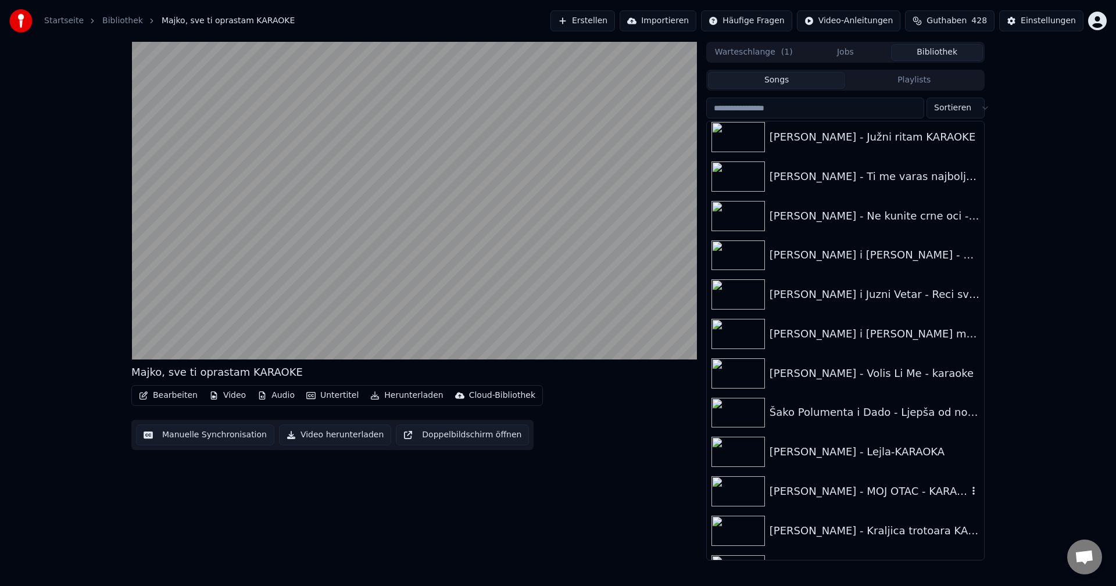
scroll to position [13486, 0]
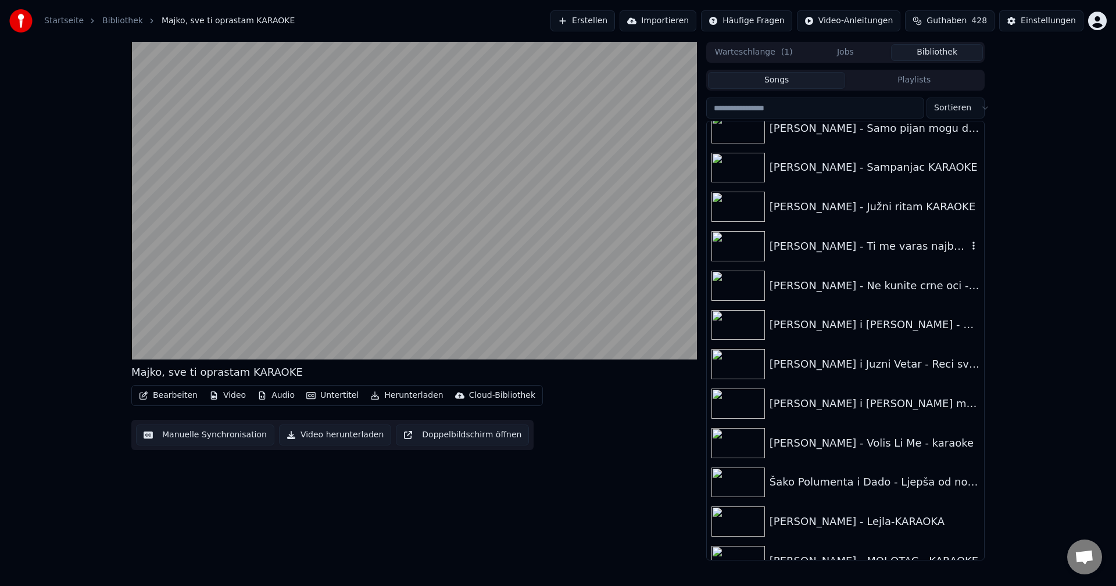
click at [730, 240] on img at bounding box center [737, 246] width 53 height 30
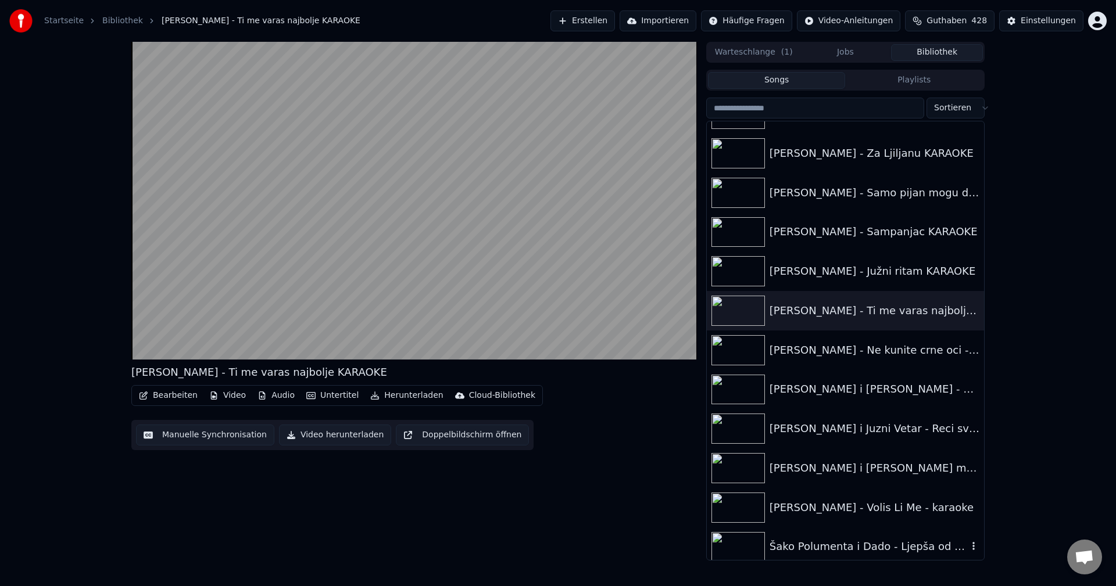
scroll to position [13370, 0]
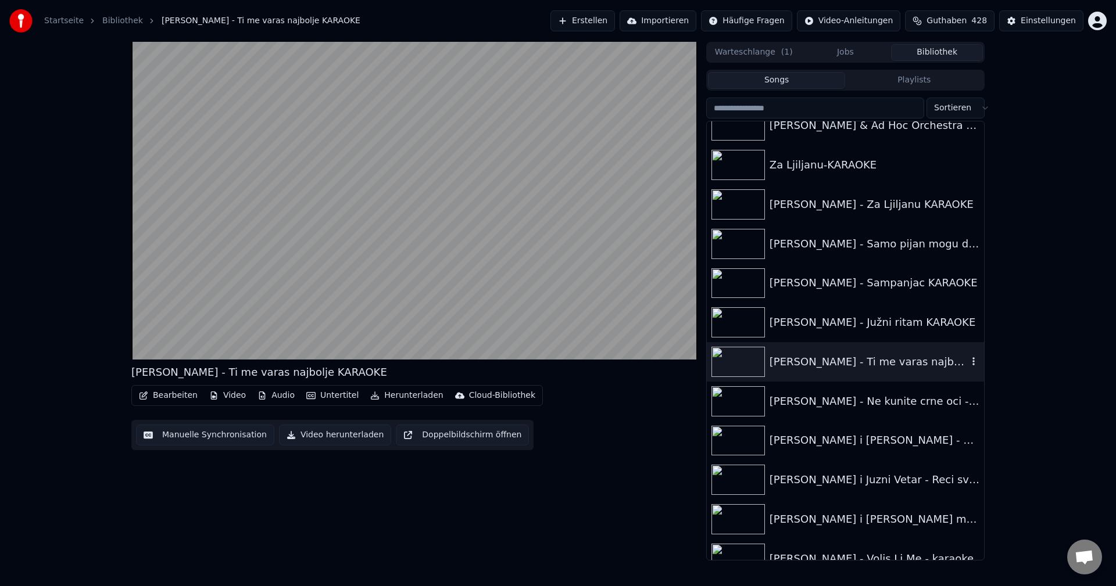
click at [740, 362] on img at bounding box center [737, 362] width 53 height 30
click at [738, 322] on img at bounding box center [737, 322] width 53 height 30
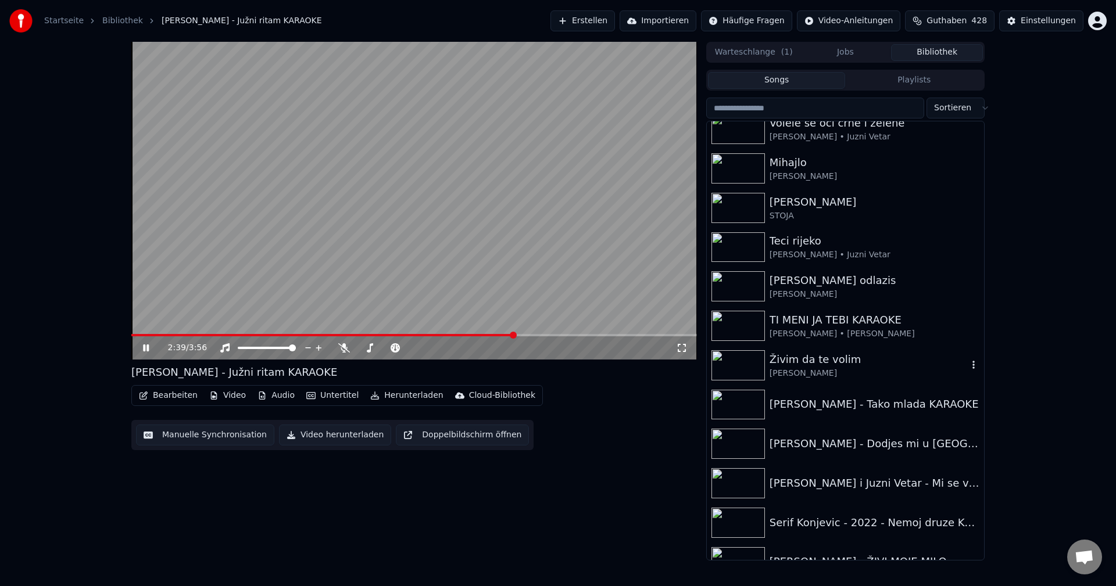
scroll to position [12556, 0]
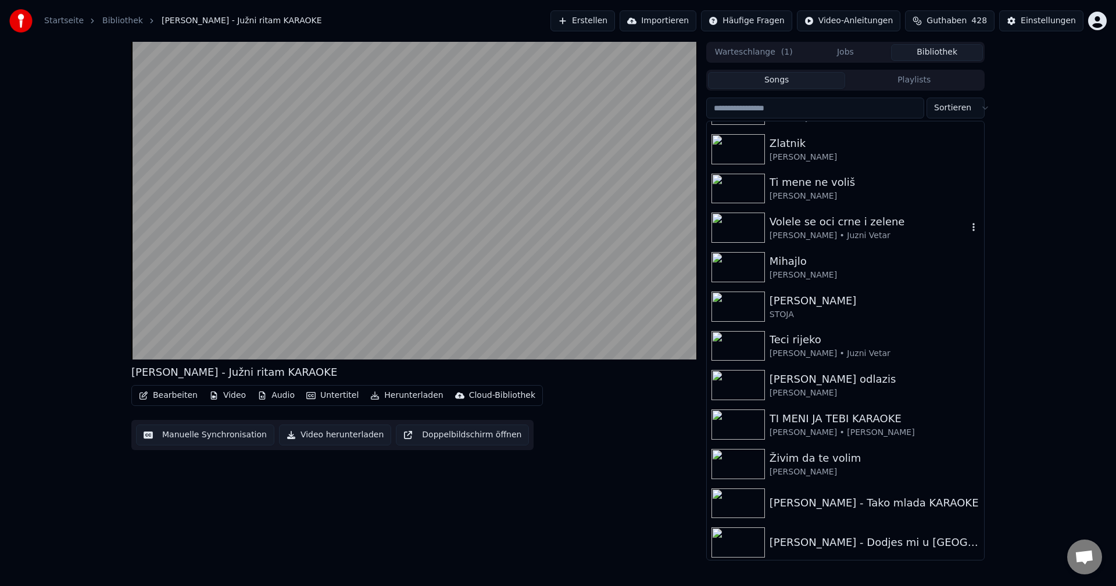
click at [740, 235] on img at bounding box center [737, 228] width 53 height 30
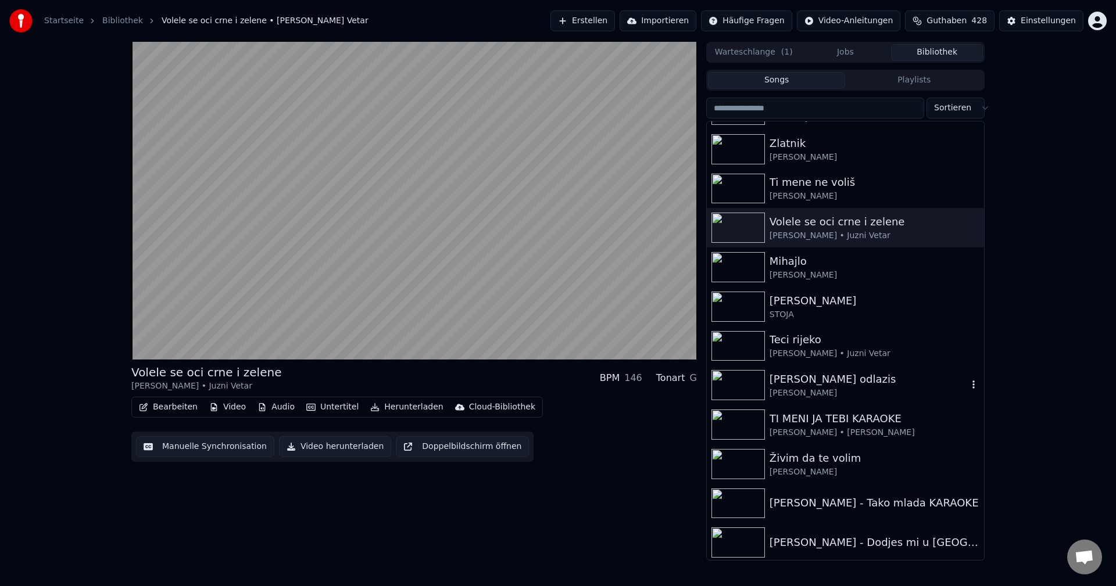
scroll to position [12440, 0]
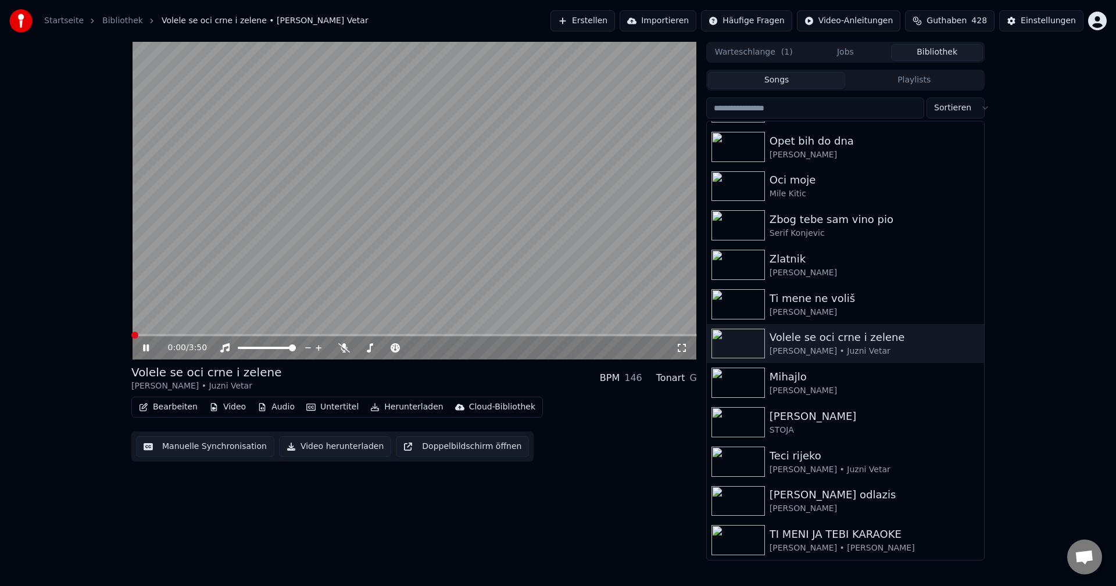
click at [131, 335] on span at bounding box center [131, 335] width 0 height 2
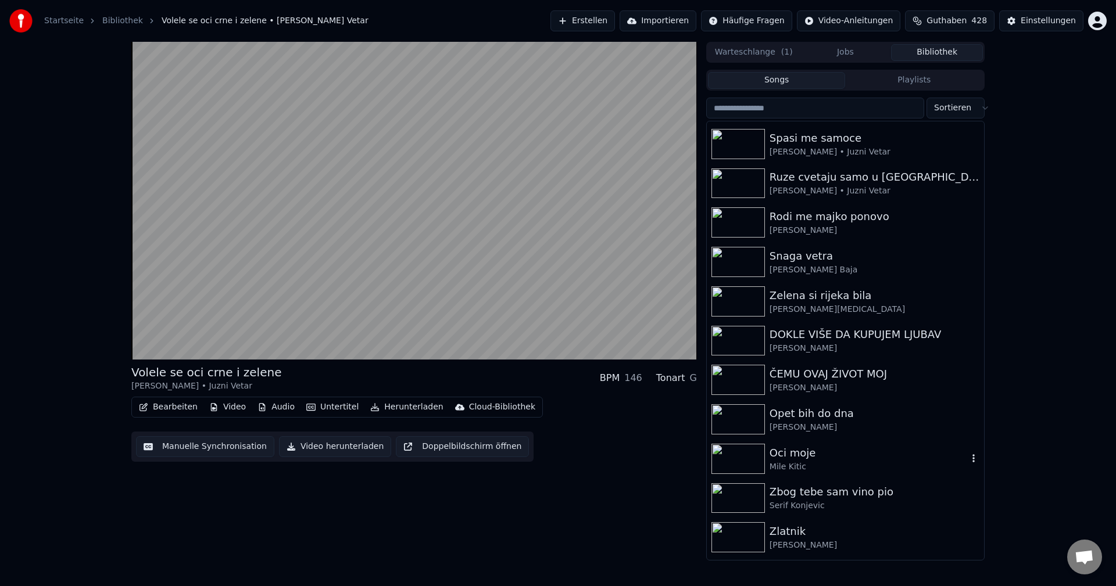
scroll to position [12150, 0]
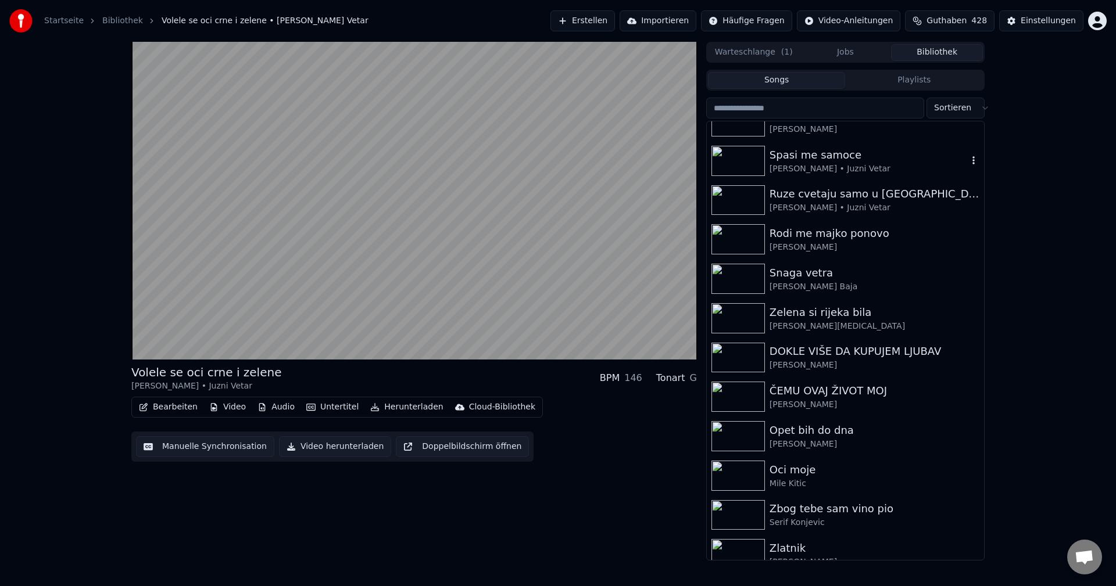
click at [737, 159] on img at bounding box center [737, 161] width 53 height 30
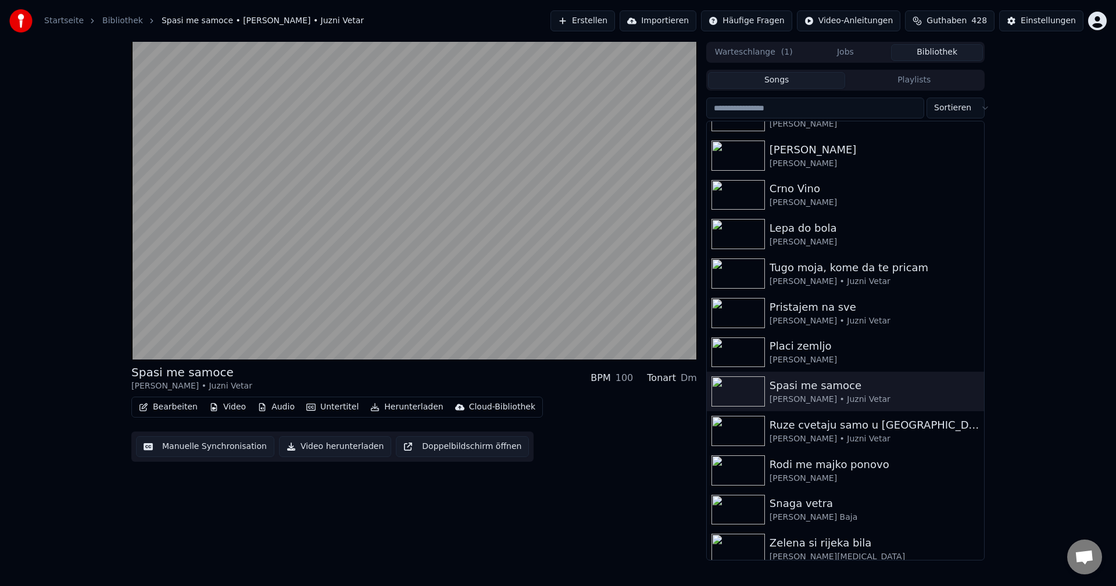
scroll to position [11917, 0]
click at [736, 424] on img at bounding box center [737, 432] width 53 height 30
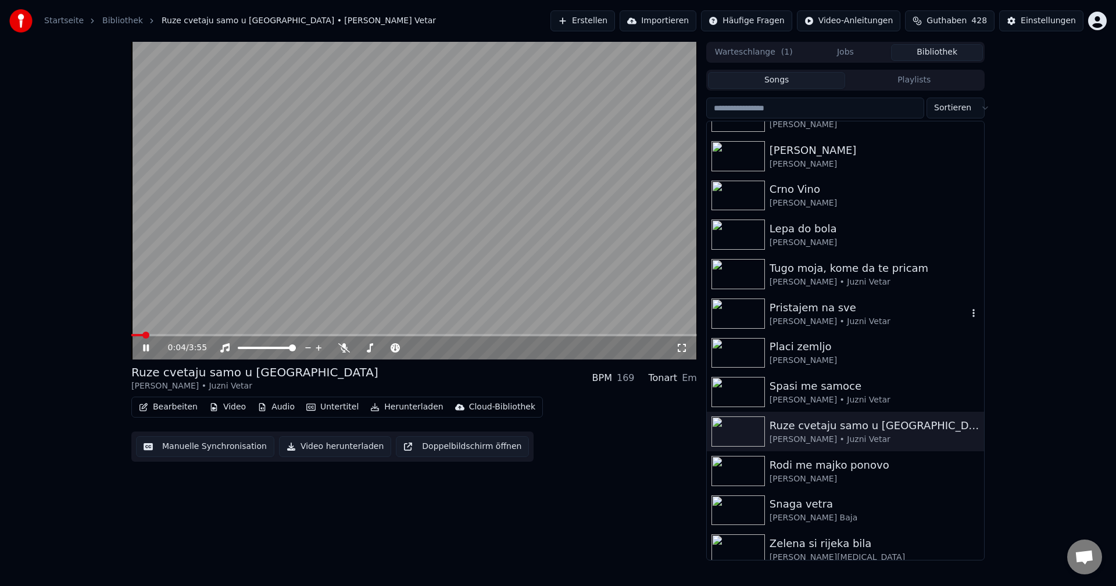
click at [739, 309] on img at bounding box center [737, 314] width 53 height 30
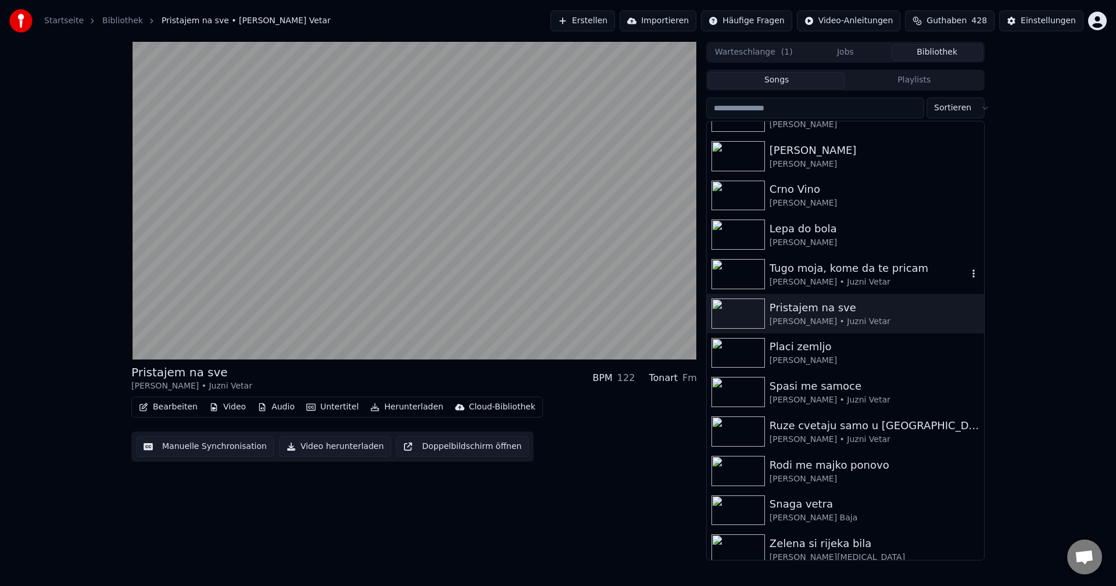
click at [730, 273] on img at bounding box center [737, 274] width 53 height 30
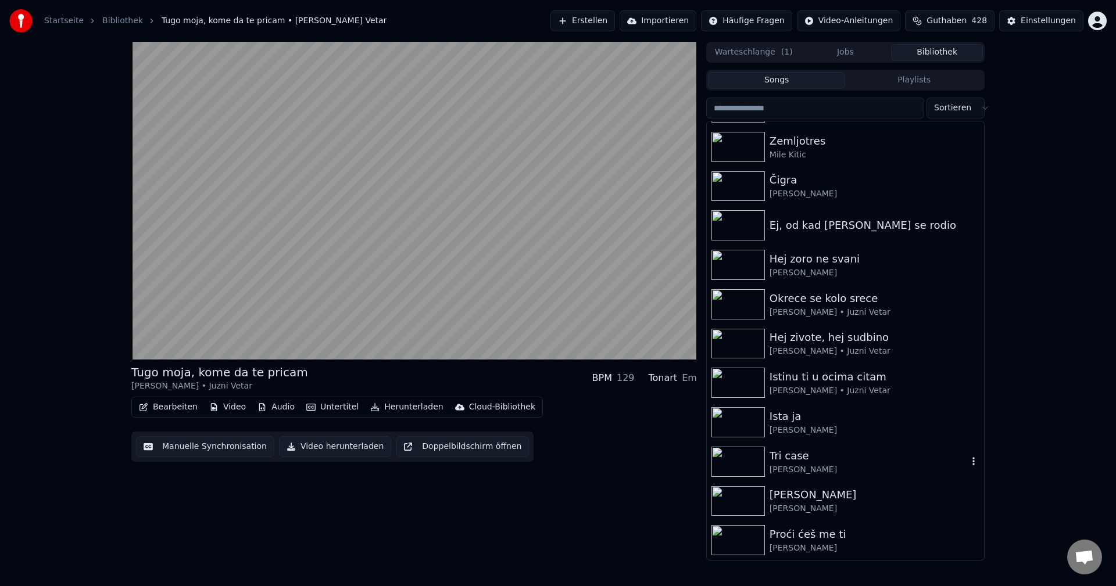
scroll to position [11336, 0]
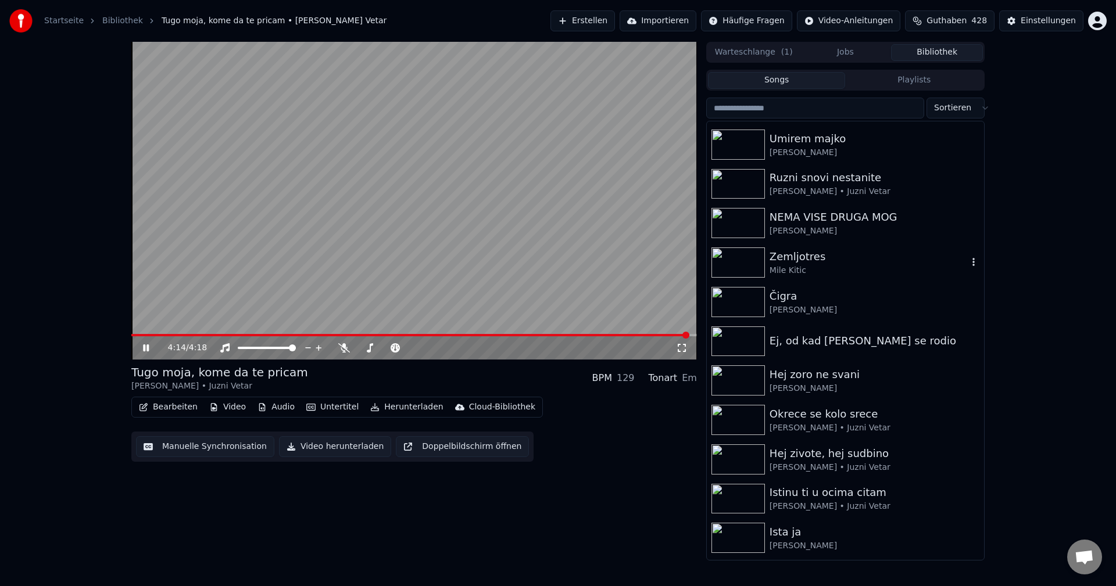
click at [727, 266] on img at bounding box center [737, 263] width 53 height 30
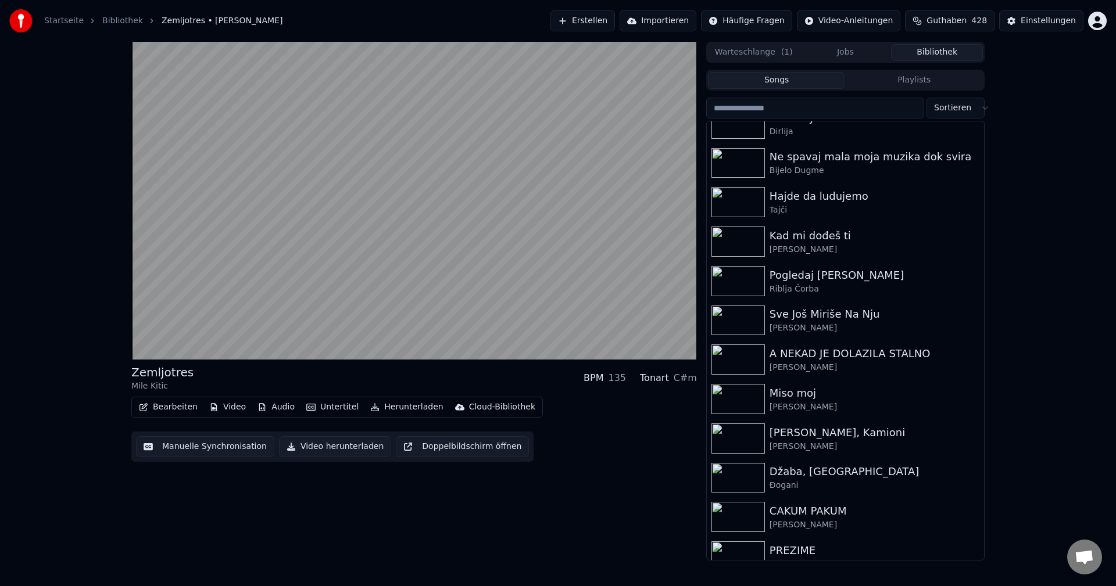
scroll to position [9825, 0]
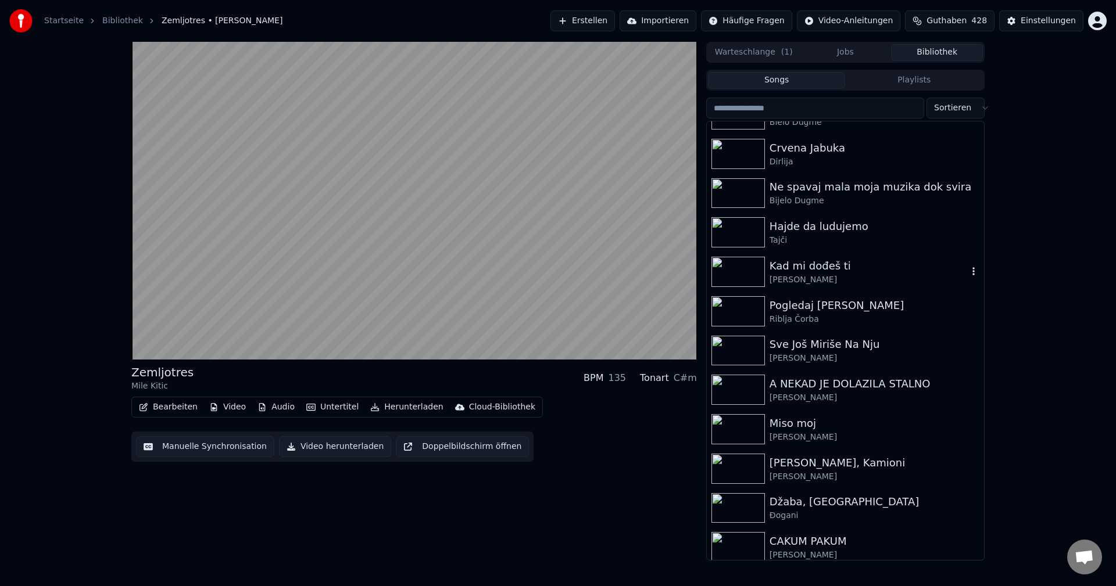
click at [733, 275] on img at bounding box center [737, 272] width 53 height 30
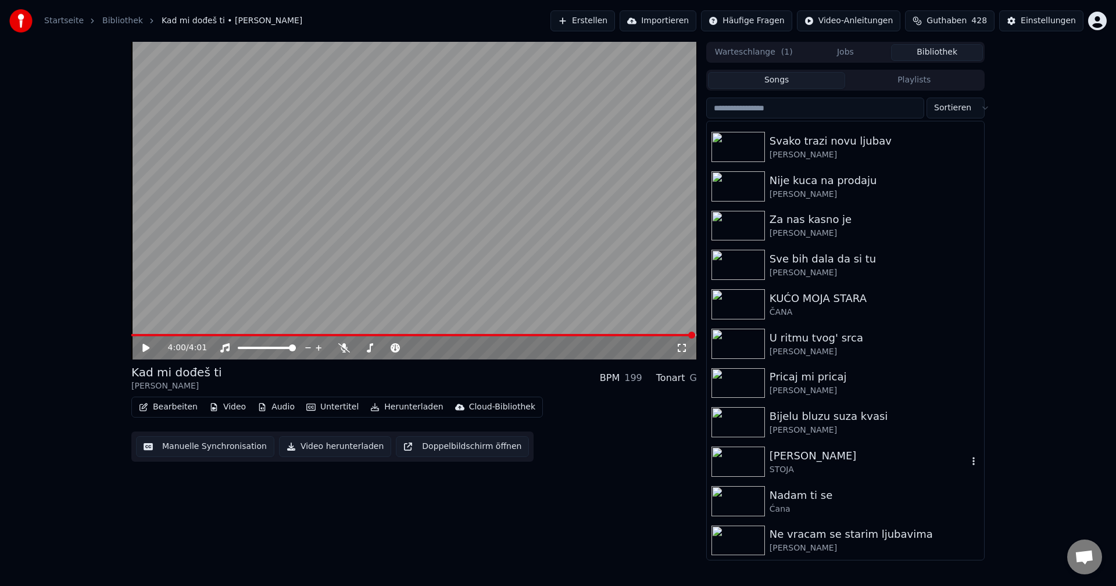
scroll to position [8315, 0]
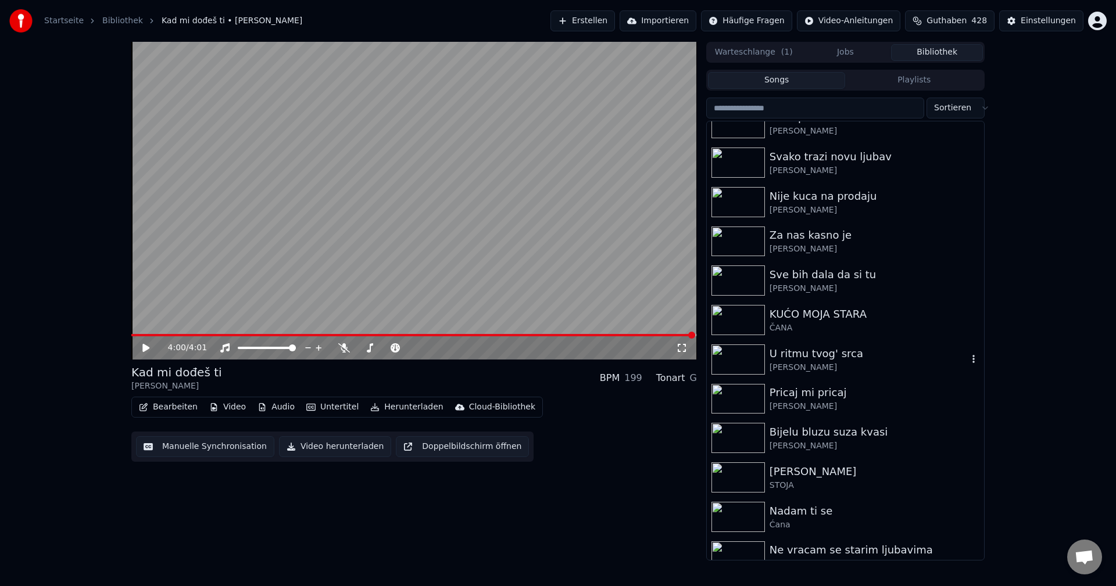
click at [738, 355] on img at bounding box center [737, 360] width 53 height 30
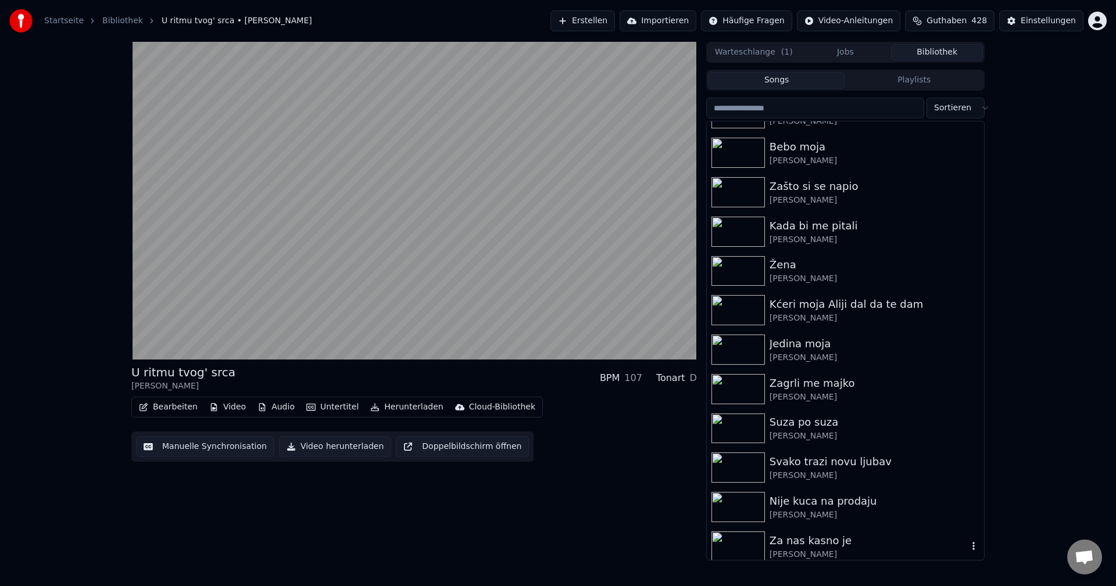
scroll to position [7966, 0]
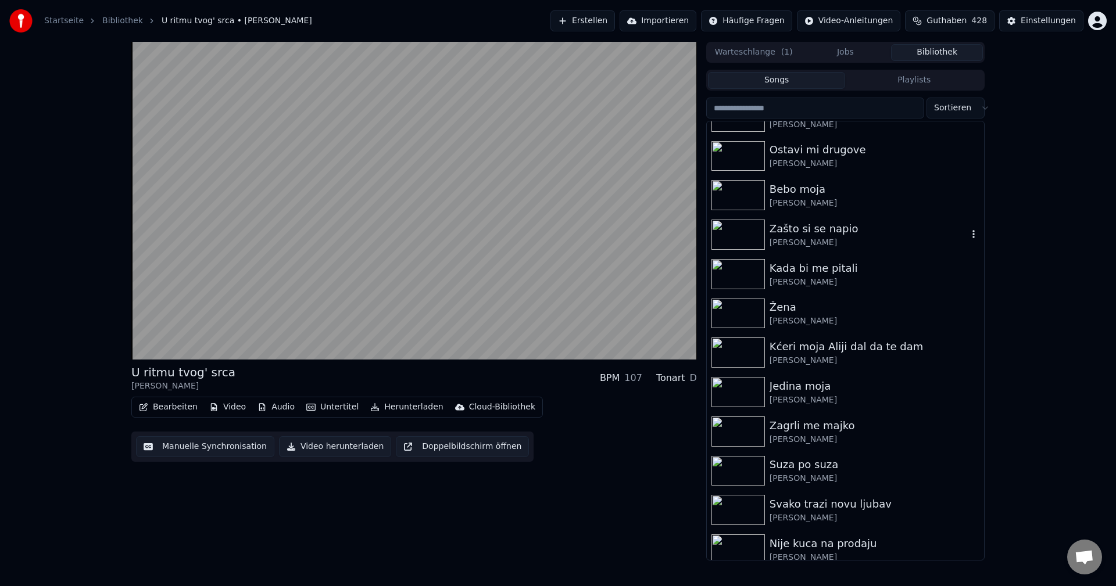
click at [730, 223] on img at bounding box center [737, 235] width 53 height 30
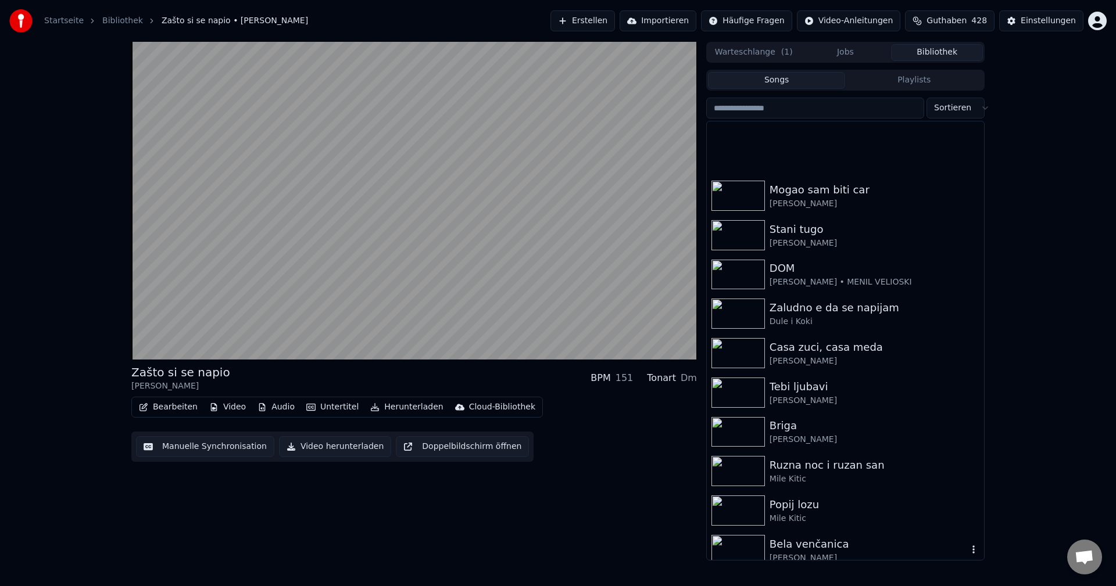
scroll to position [6107, 0]
click at [739, 193] on img at bounding box center [737, 197] width 53 height 30
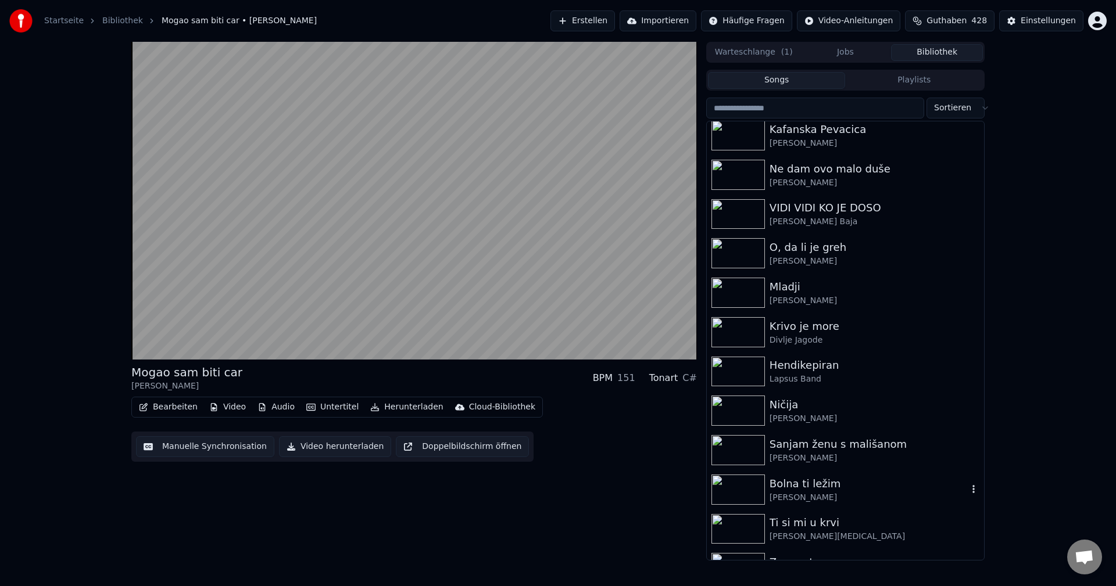
scroll to position [5177, 0]
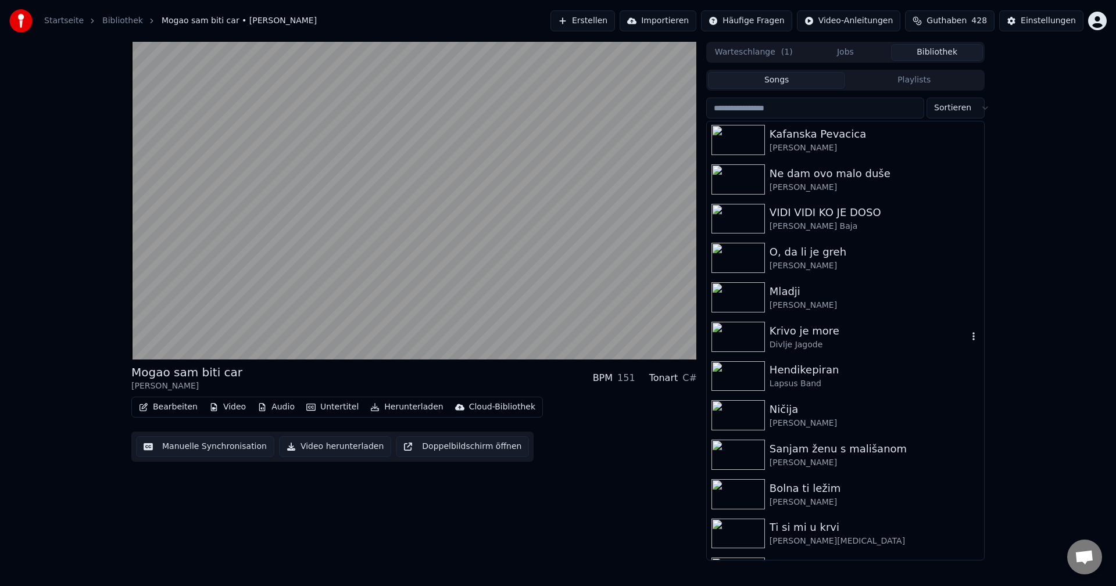
click at [724, 325] on img at bounding box center [737, 337] width 53 height 30
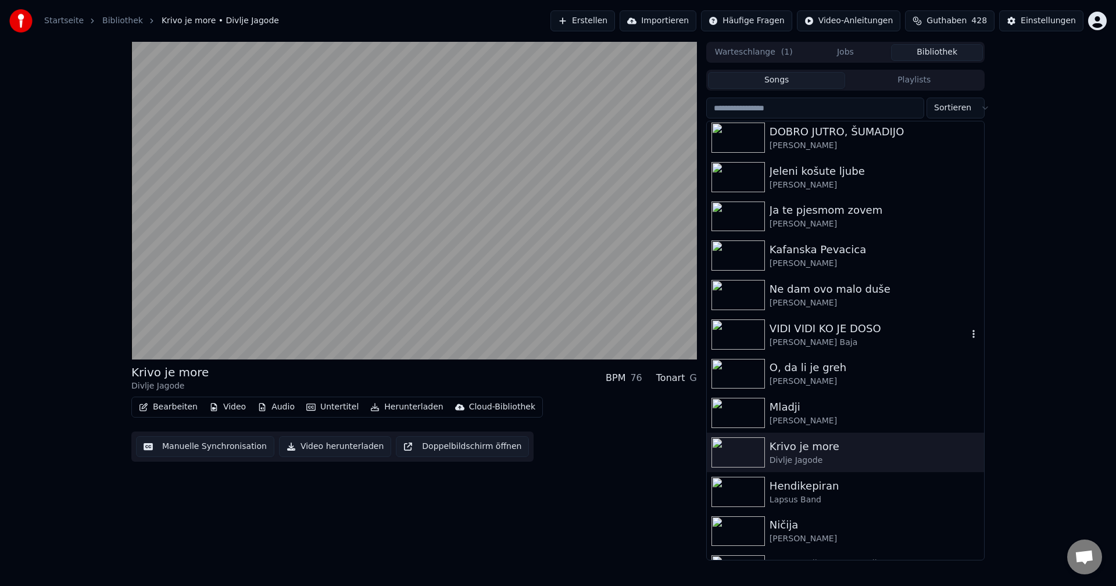
scroll to position [4945, 0]
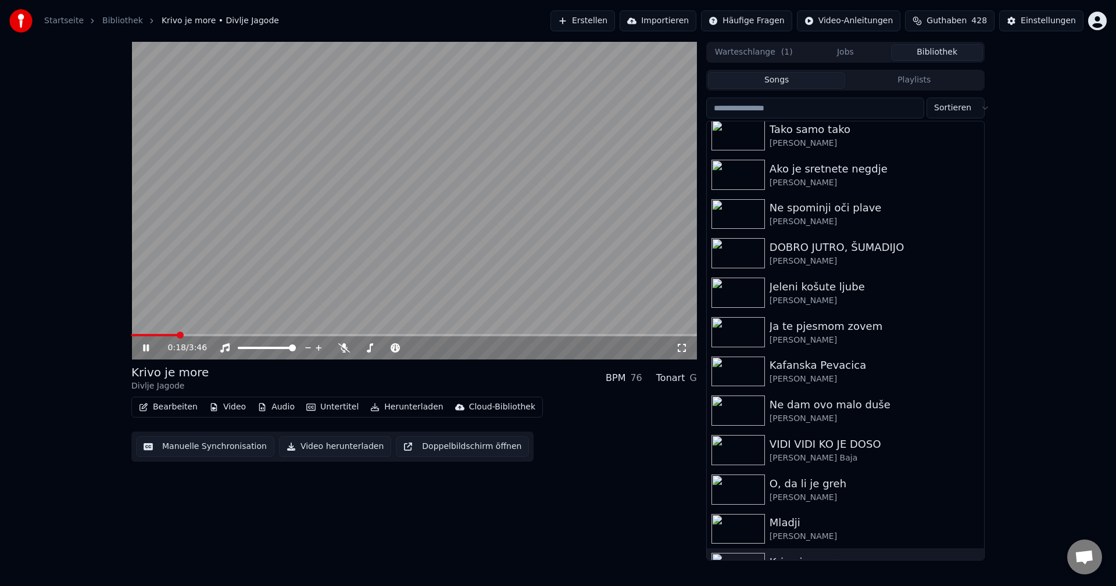
click at [466, 188] on video at bounding box center [413, 201] width 565 height 318
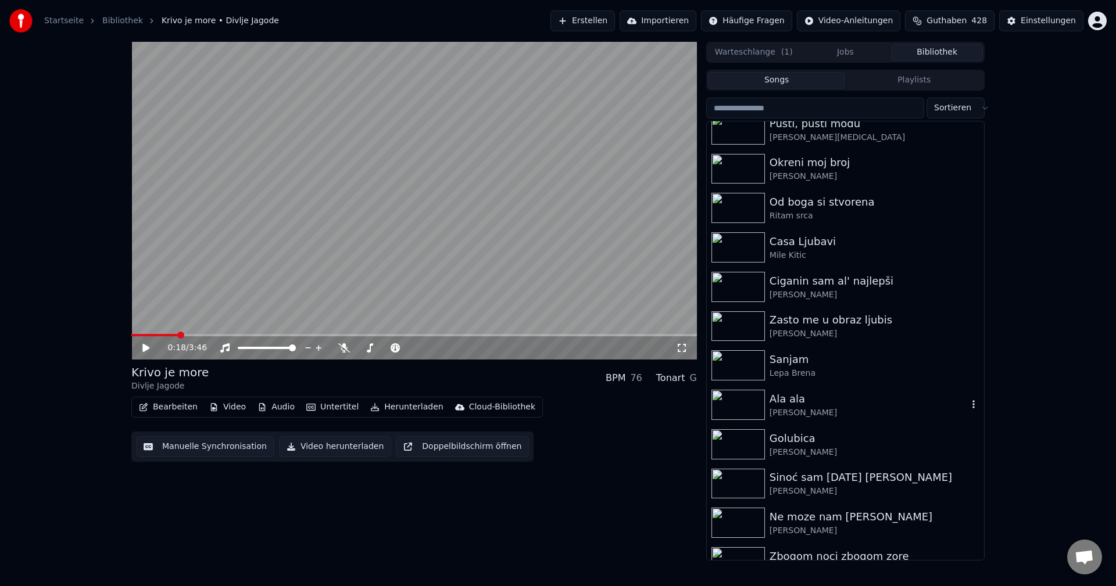
scroll to position [465, 0]
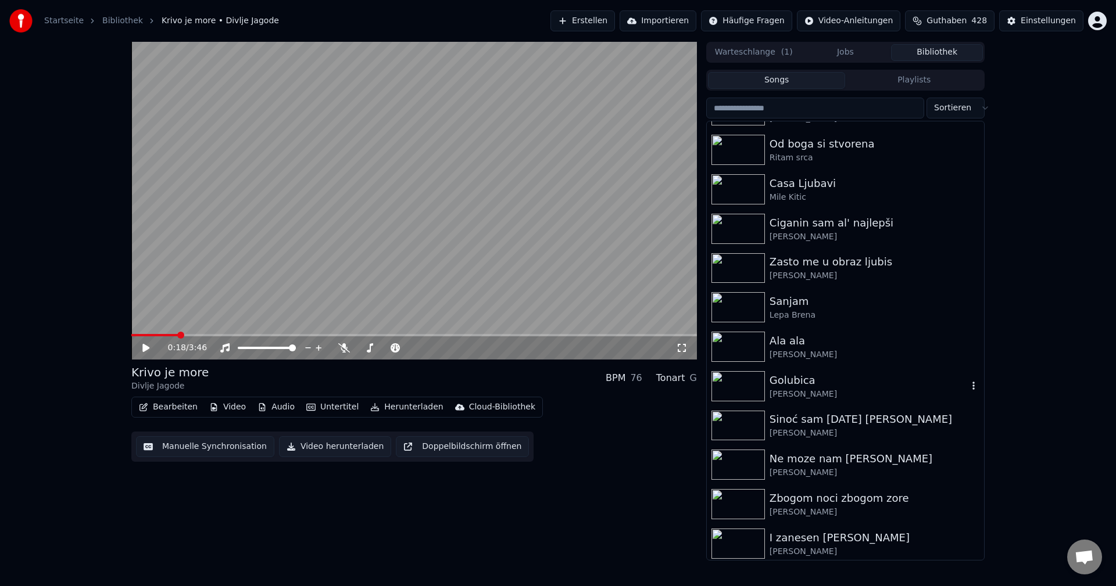
click at [732, 387] on img at bounding box center [737, 386] width 53 height 30
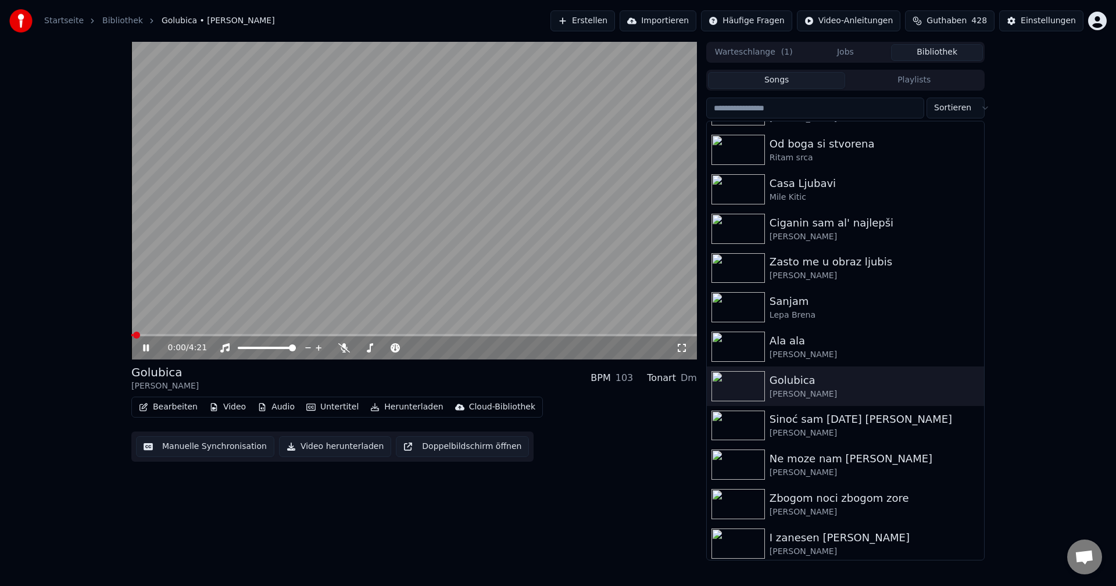
click at [537, 282] on video at bounding box center [413, 201] width 565 height 318
click at [735, 383] on img at bounding box center [737, 386] width 53 height 30
click at [383, 230] on video at bounding box center [413, 201] width 565 height 318
click at [526, 224] on video at bounding box center [413, 201] width 565 height 318
